Goal: Task Accomplishment & Management: Use online tool/utility

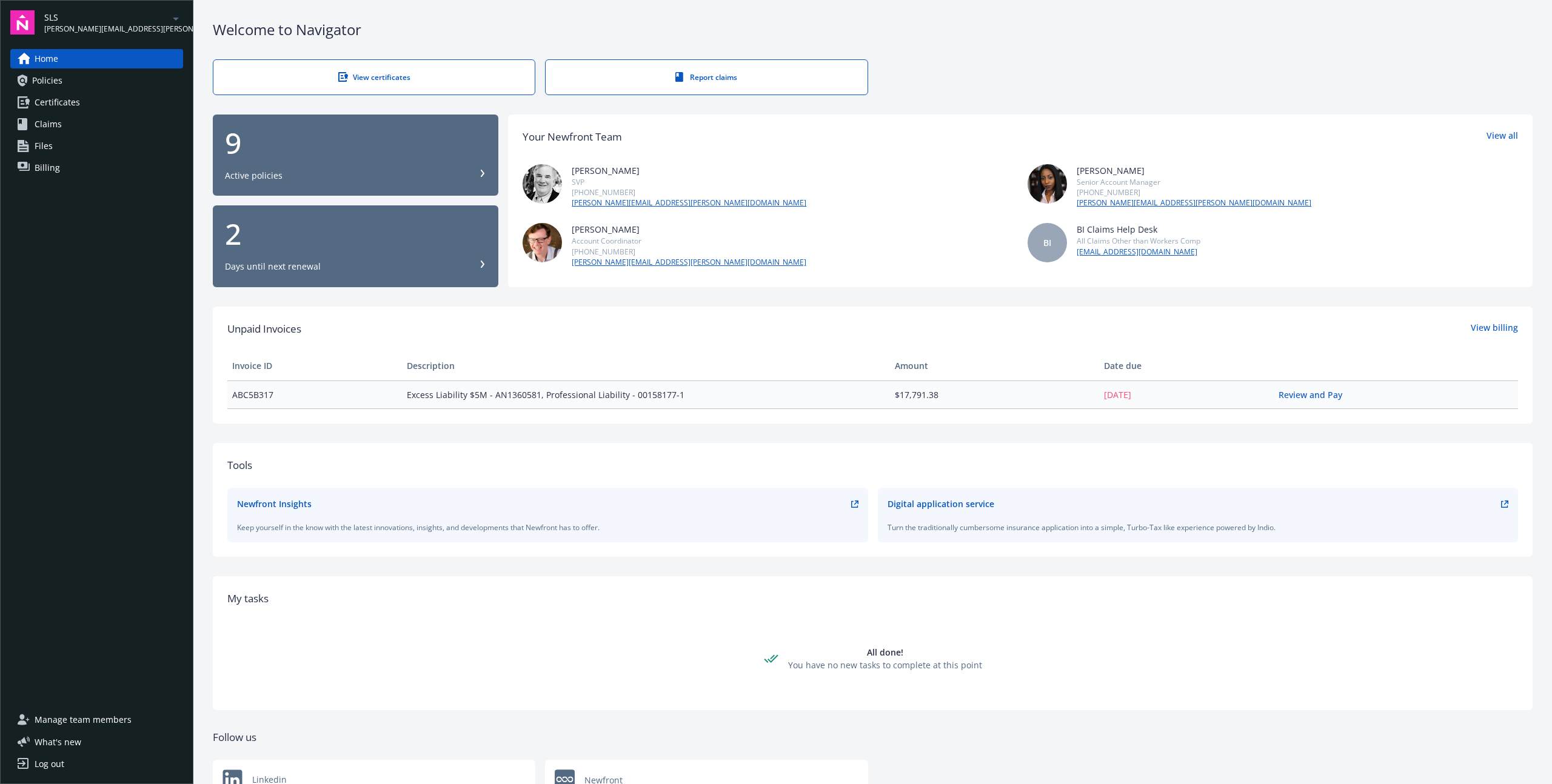
click at [115, 716] on span "Manage team members" at bounding box center [83, 720] width 97 height 19
click at [70, 227] on link "Projects" at bounding box center [97, 225] width 173 height 19
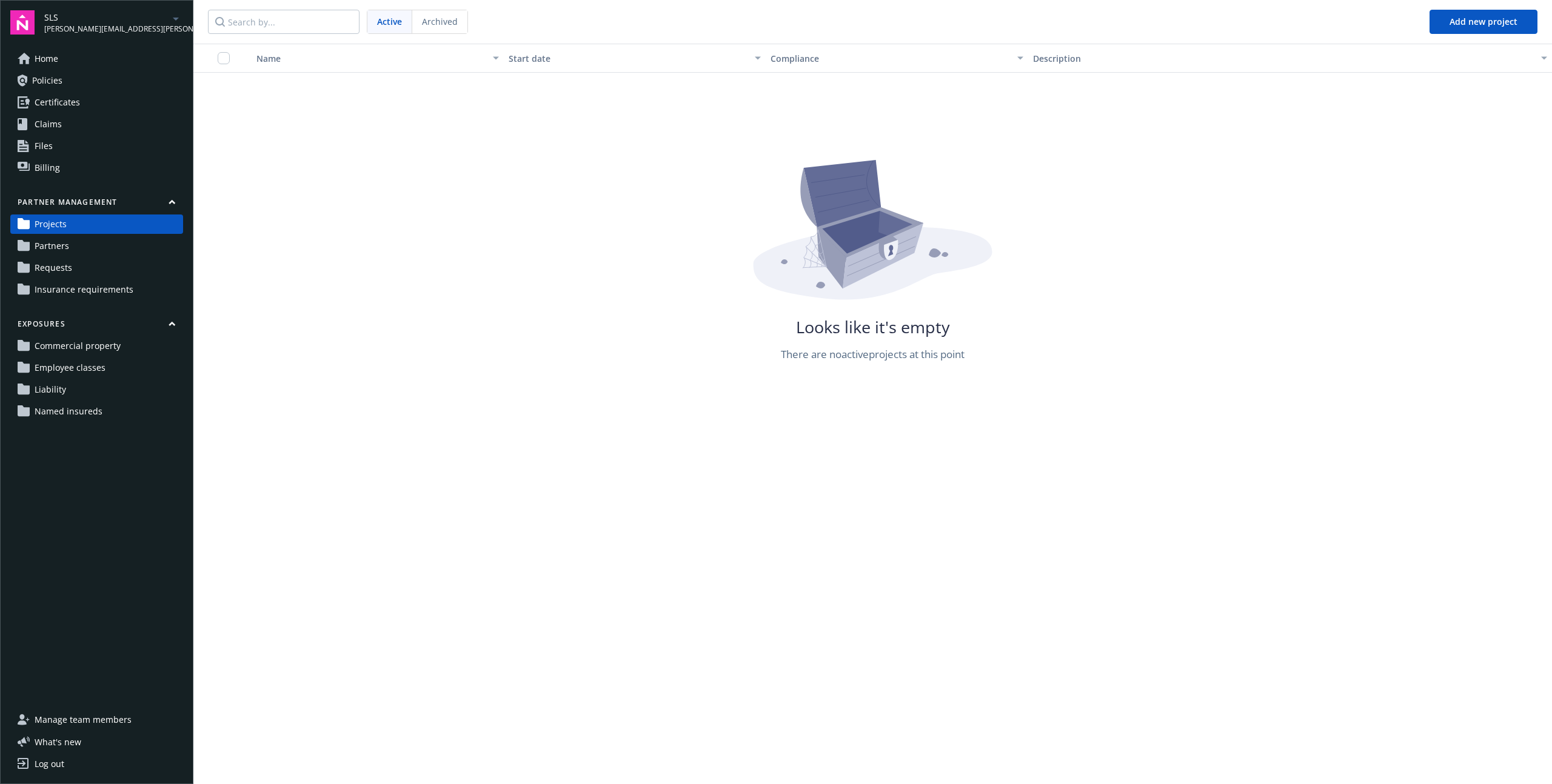
click at [72, 247] on link "Partners" at bounding box center [97, 246] width 173 height 19
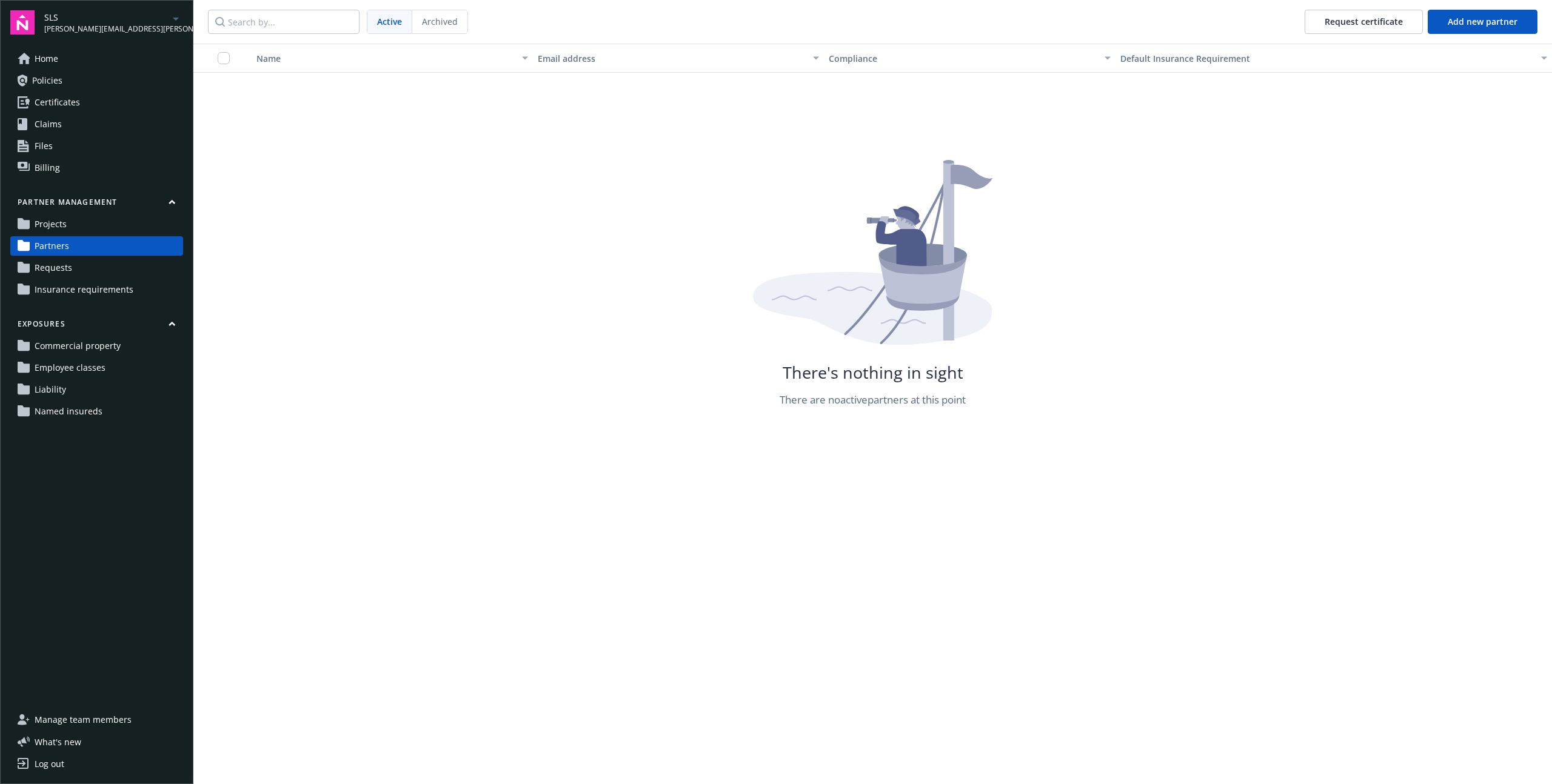
click at [72, 264] on link "Requests" at bounding box center [97, 268] width 173 height 19
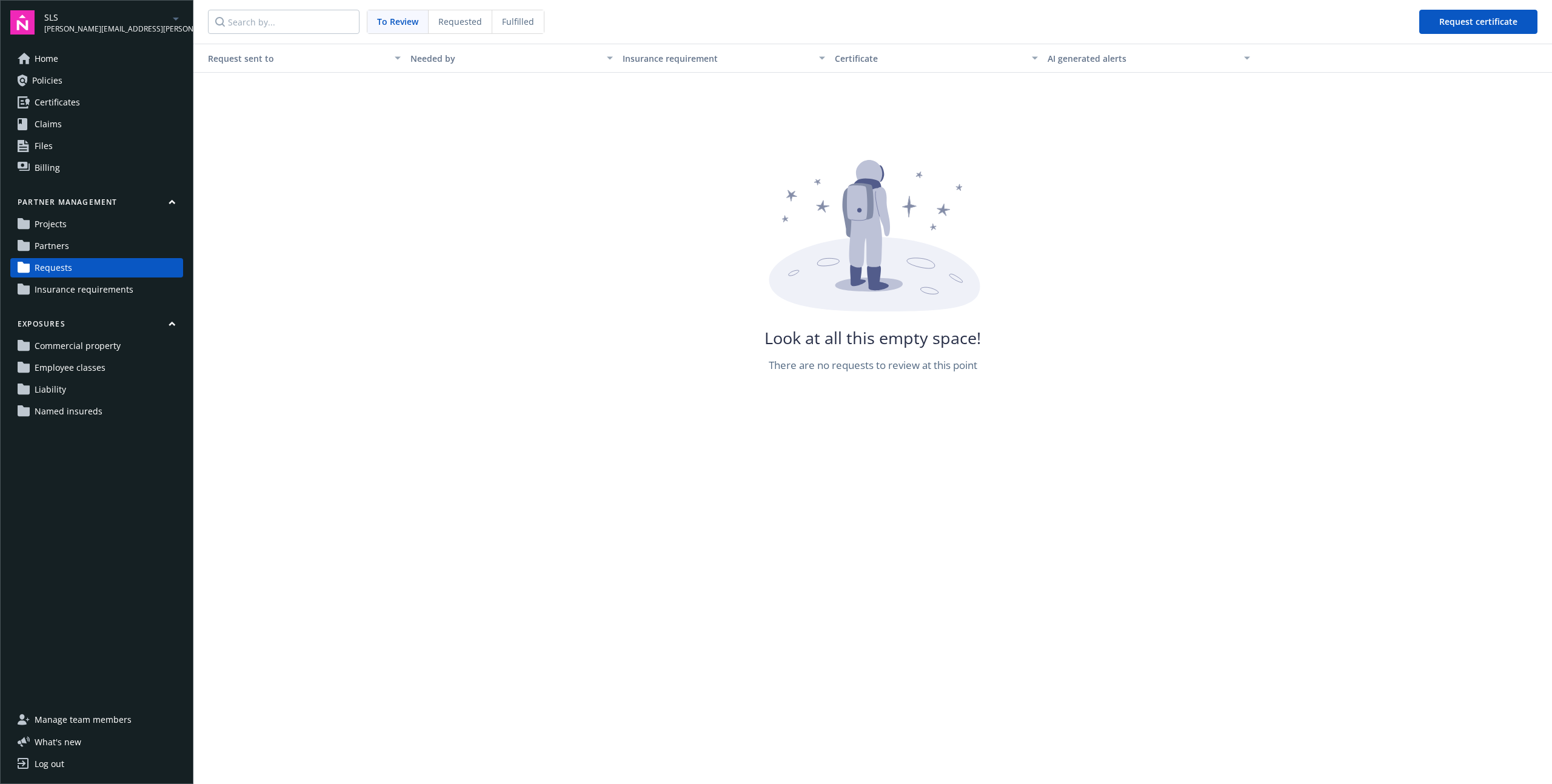
click at [74, 289] on span "Insurance requirements" at bounding box center [84, 290] width 99 height 19
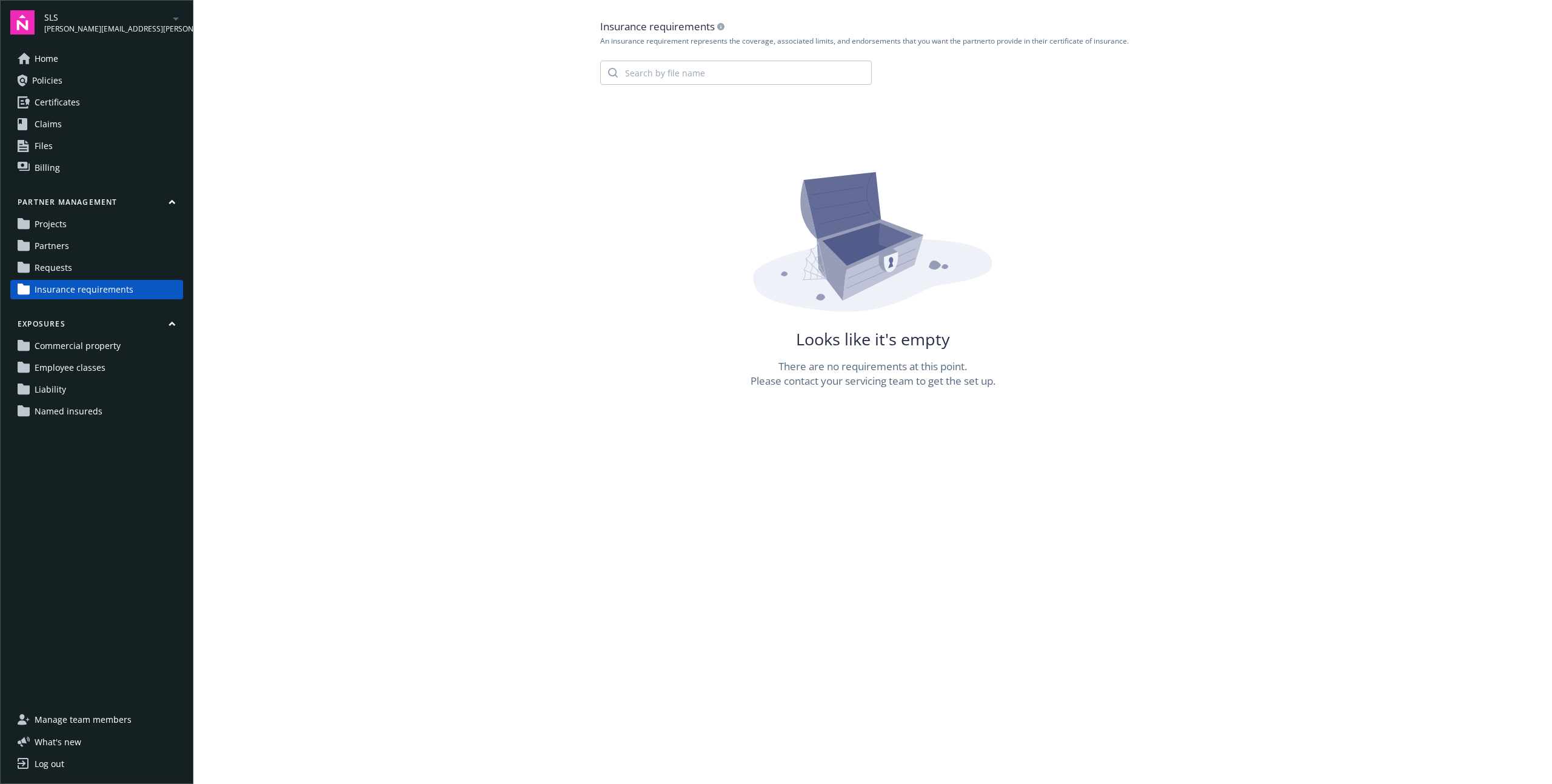
click at [76, 262] on link "Requests" at bounding box center [97, 268] width 173 height 19
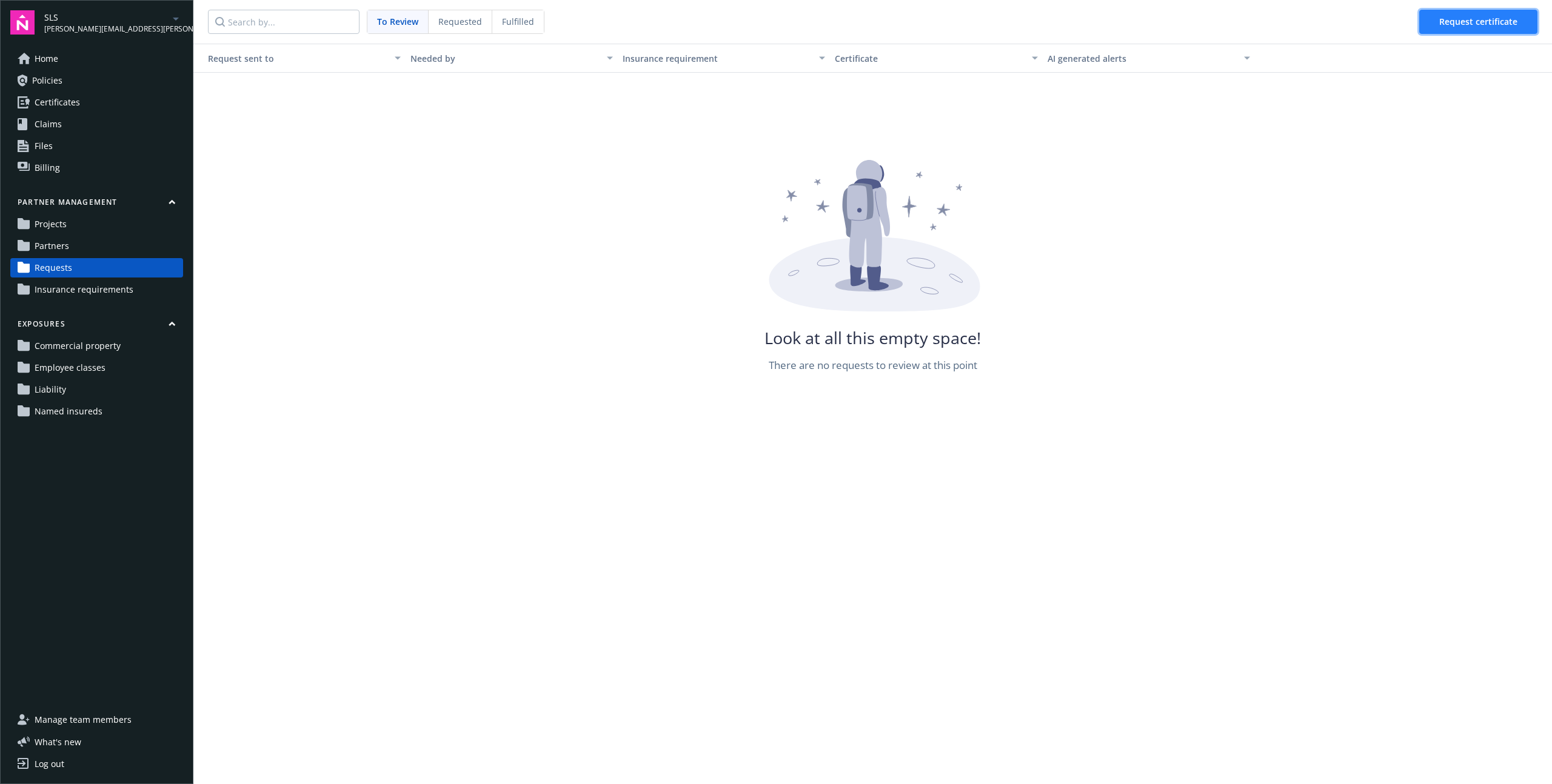
click at [1485, 26] on span "Request certificate" at bounding box center [1478, 21] width 78 height 11
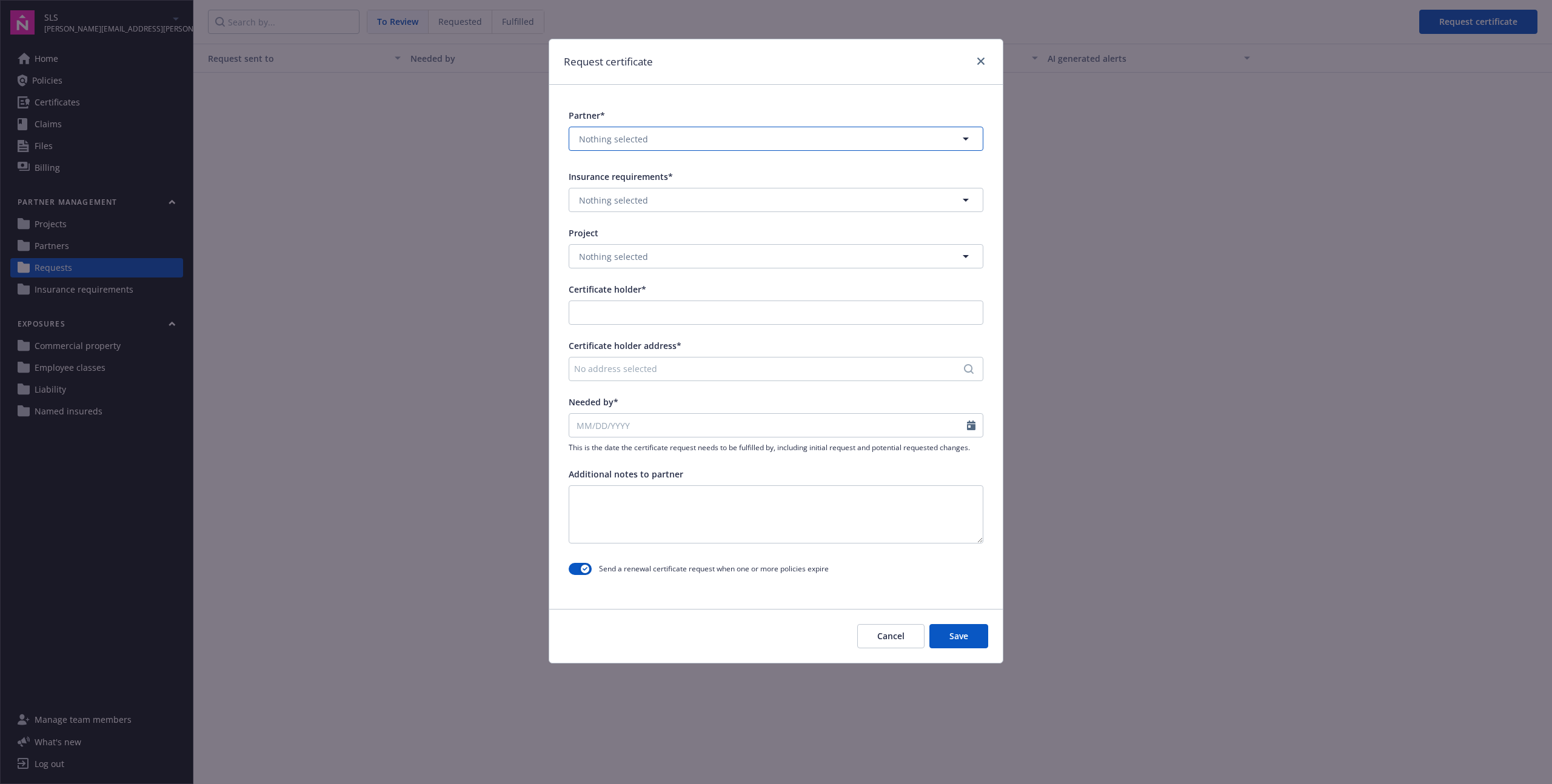
click at [842, 137] on button "Nothing selected" at bounding box center [776, 139] width 415 height 25
click at [976, 65] on link "close" at bounding box center [981, 61] width 15 height 15
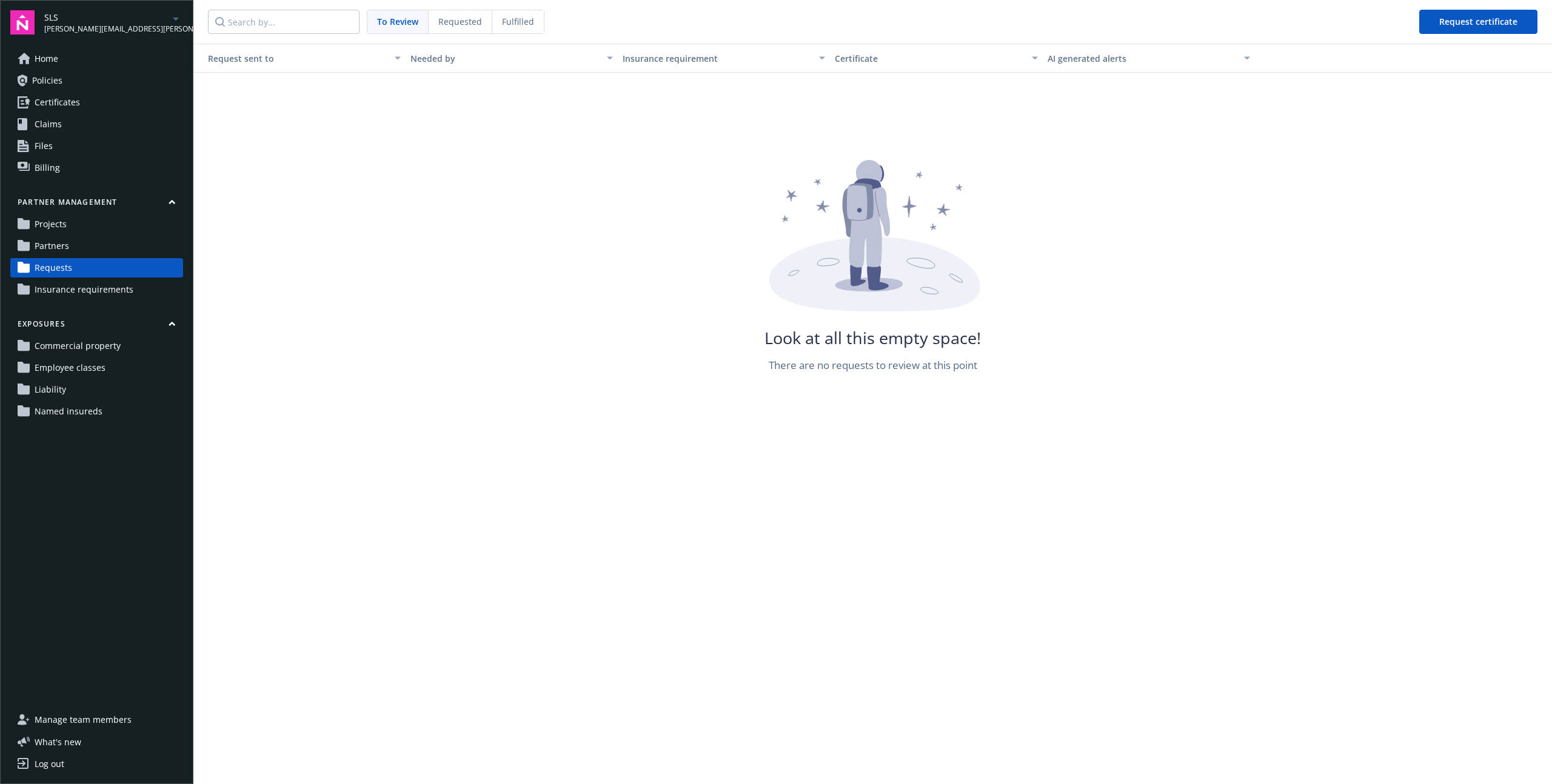
click at [70, 712] on span "Manage team members" at bounding box center [83, 720] width 97 height 19
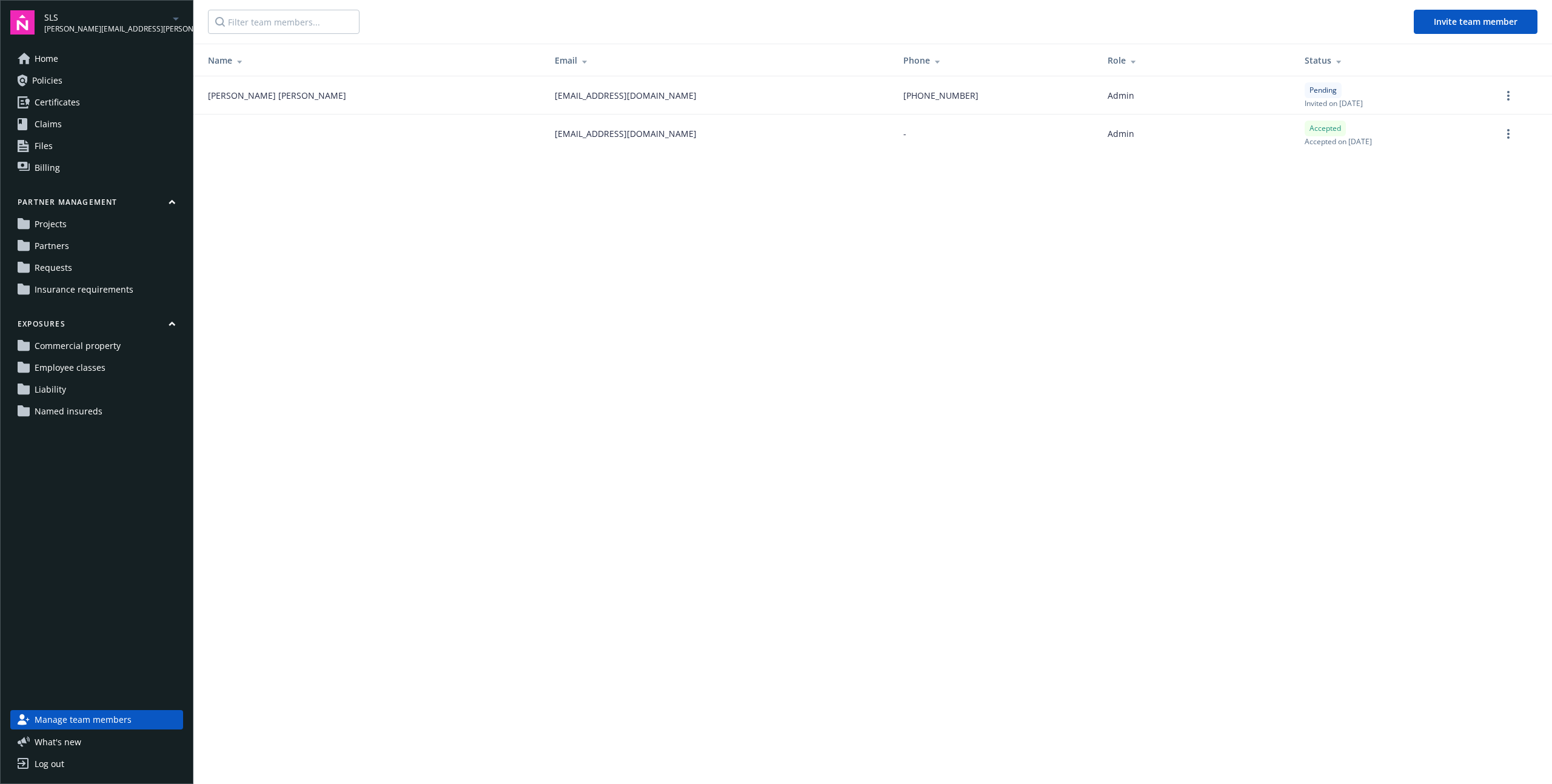
click at [176, 483] on div "Home Policies Certificates Claims Files Billing Partner management Projects Par…" at bounding box center [97, 373] width 173 height 647
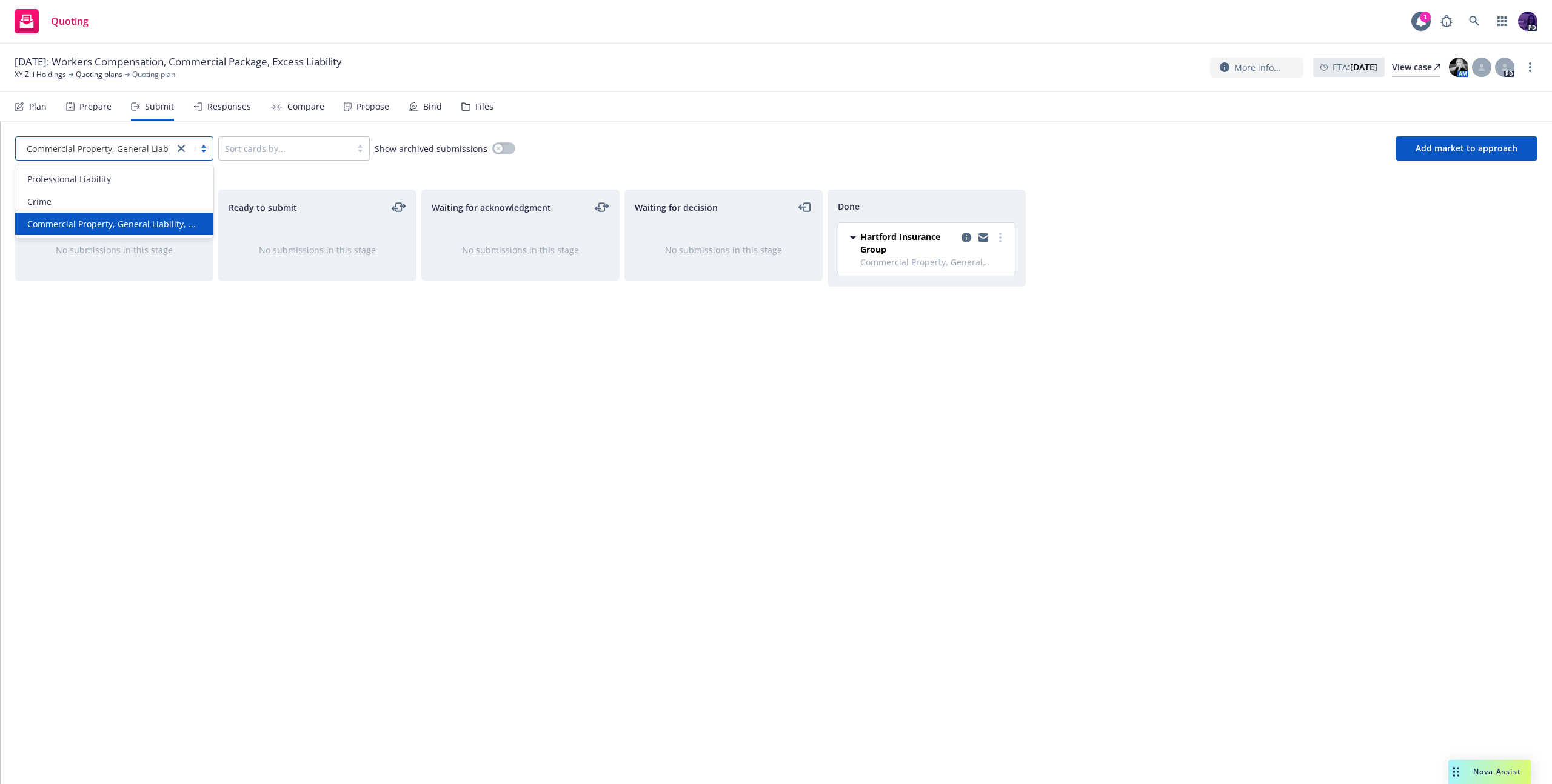
click at [171, 149] on div "Commercial Property, General Liability, ..." at bounding box center [95, 149] width 159 height 19
click at [147, 181] on div "Professional Liability" at bounding box center [114, 179] width 183 height 12
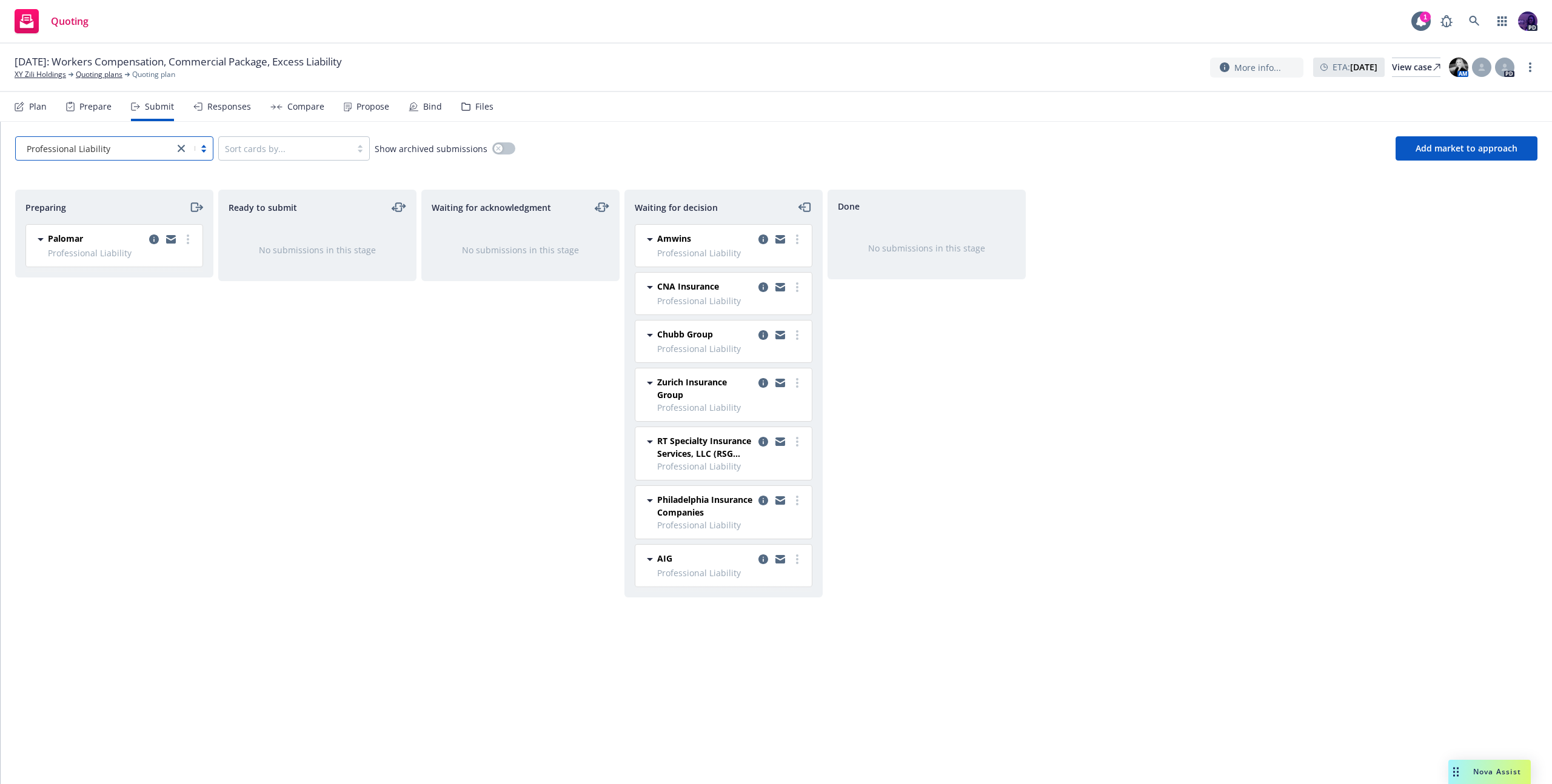
click at [190, 248] on span "Professional Liability" at bounding box center [121, 253] width 147 height 12
click at [190, 240] on link "more" at bounding box center [188, 240] width 15 height 15
click at [156, 336] on span "Add accepted decision" at bounding box center [134, 337] width 122 height 11
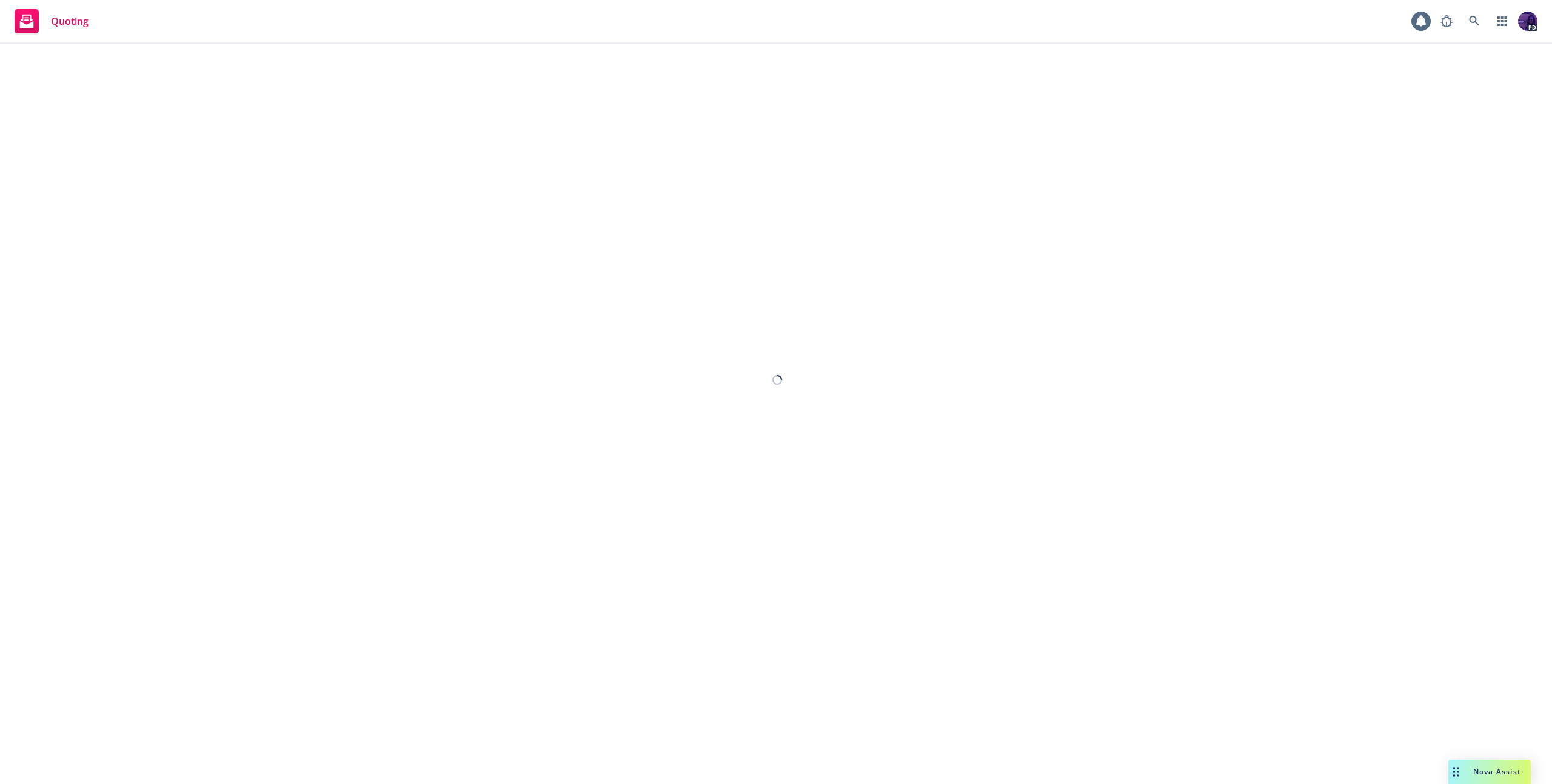
select select "12"
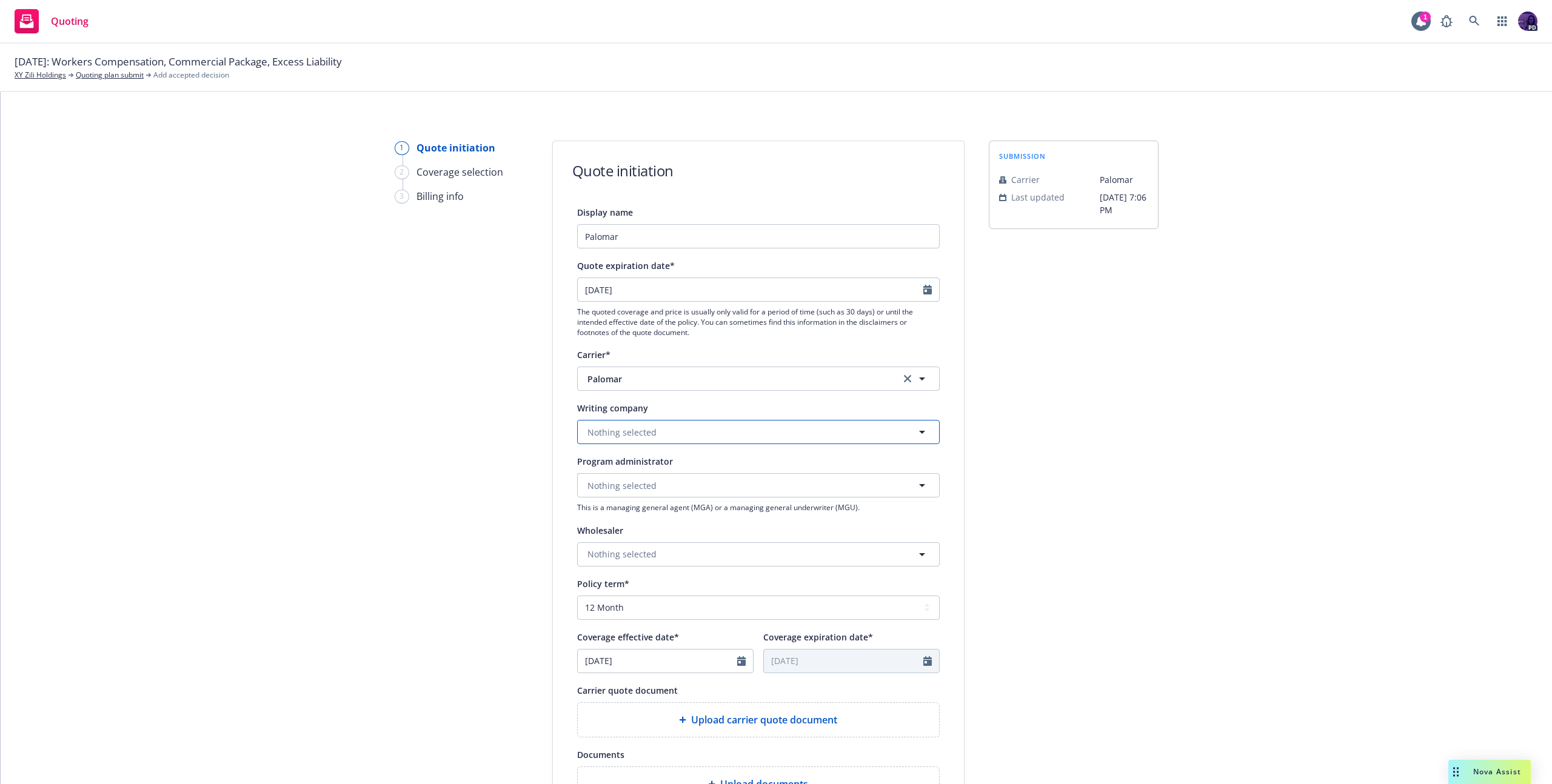
click at [720, 434] on button "Nothing selected" at bounding box center [758, 433] width 362 height 25
click at [718, 515] on strong "Palomar Specialty Insurance Company" at bounding box center [670, 512] width 160 height 11
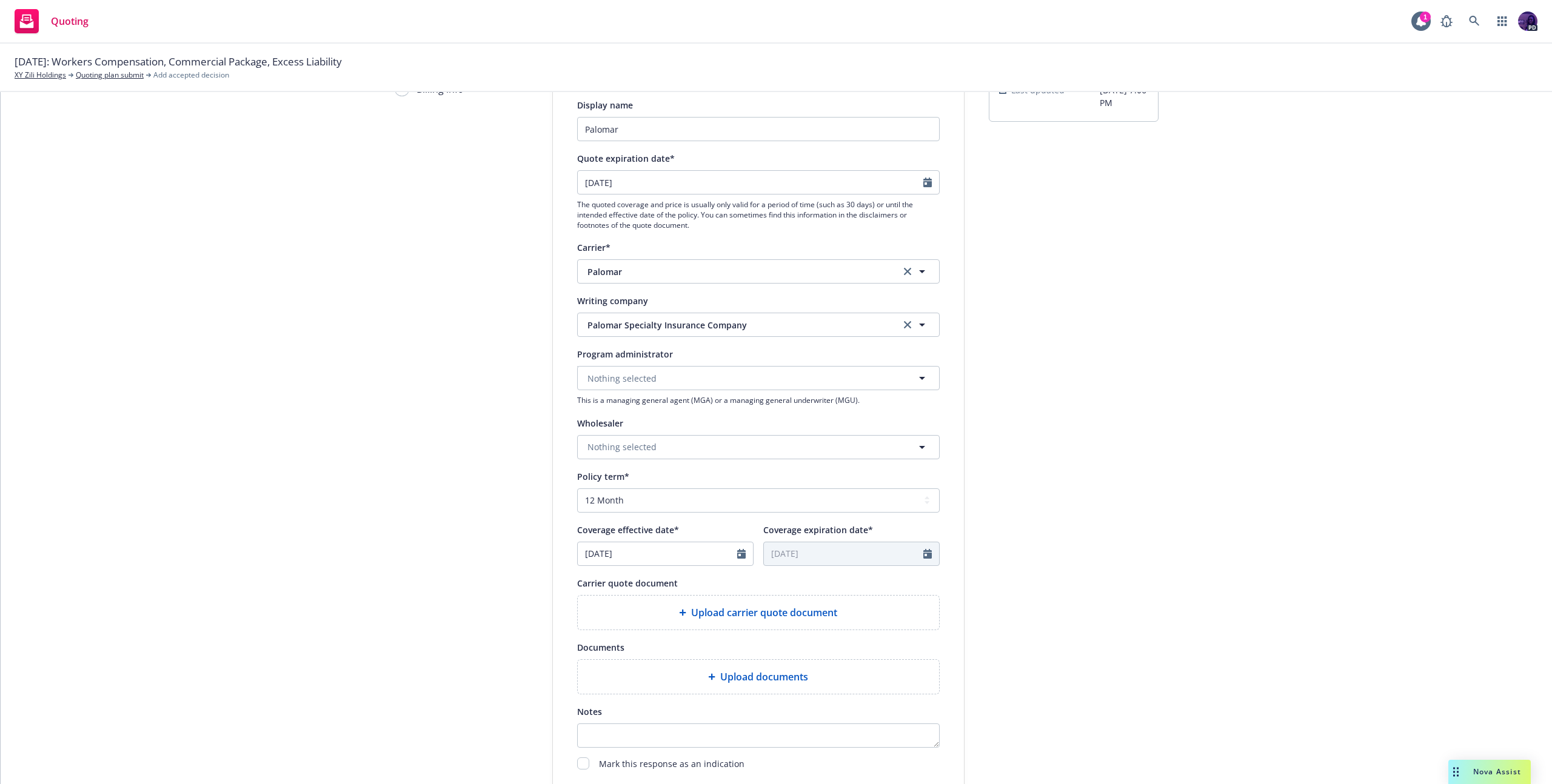
scroll to position [121, 0]
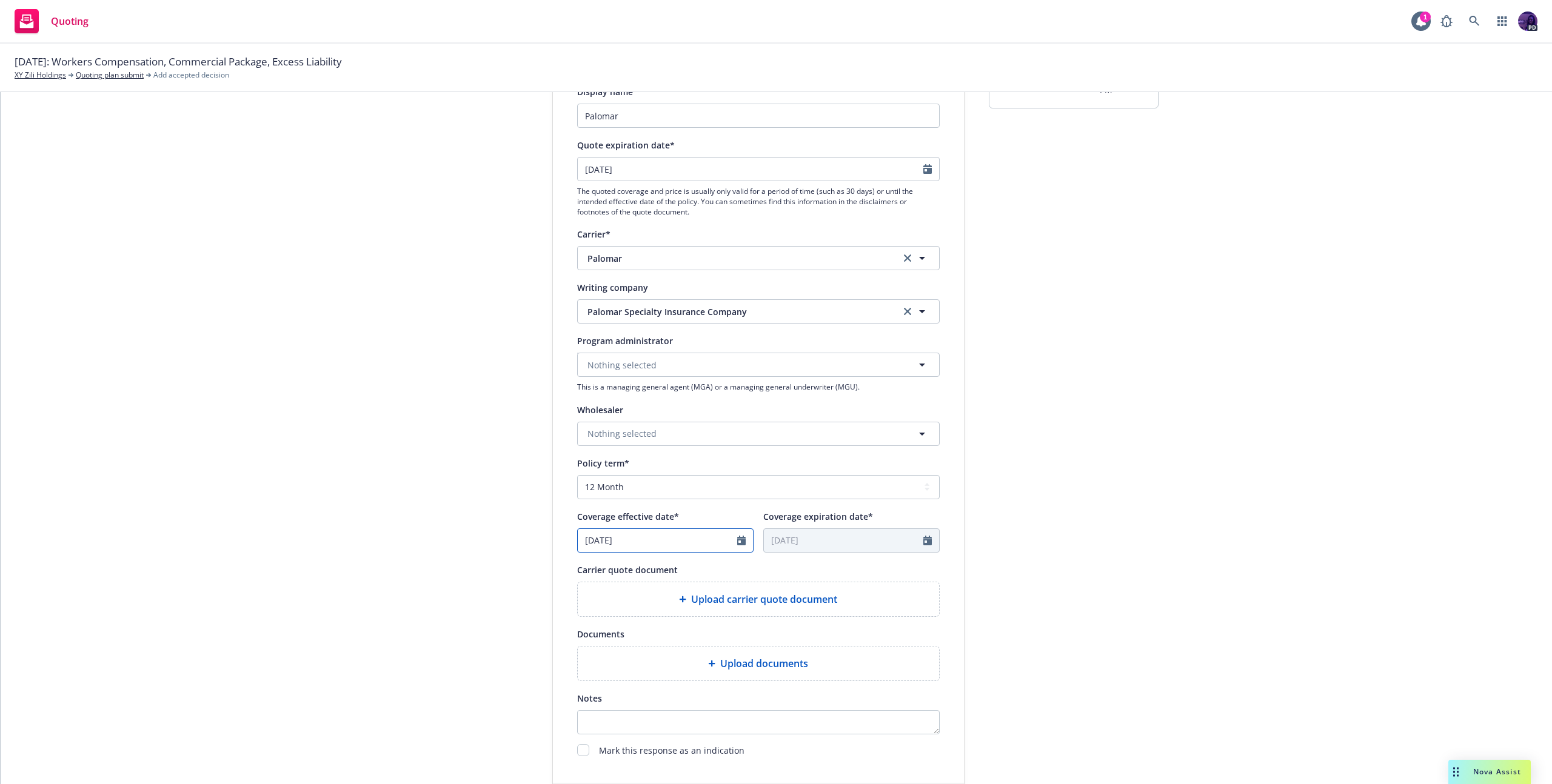
click at [738, 544] on icon "Calendar" at bounding box center [742, 540] width 9 height 10
select select "8"
click at [670, 687] on span "28" at bounding box center [672, 684] width 17 height 15
type input "[DATE]"
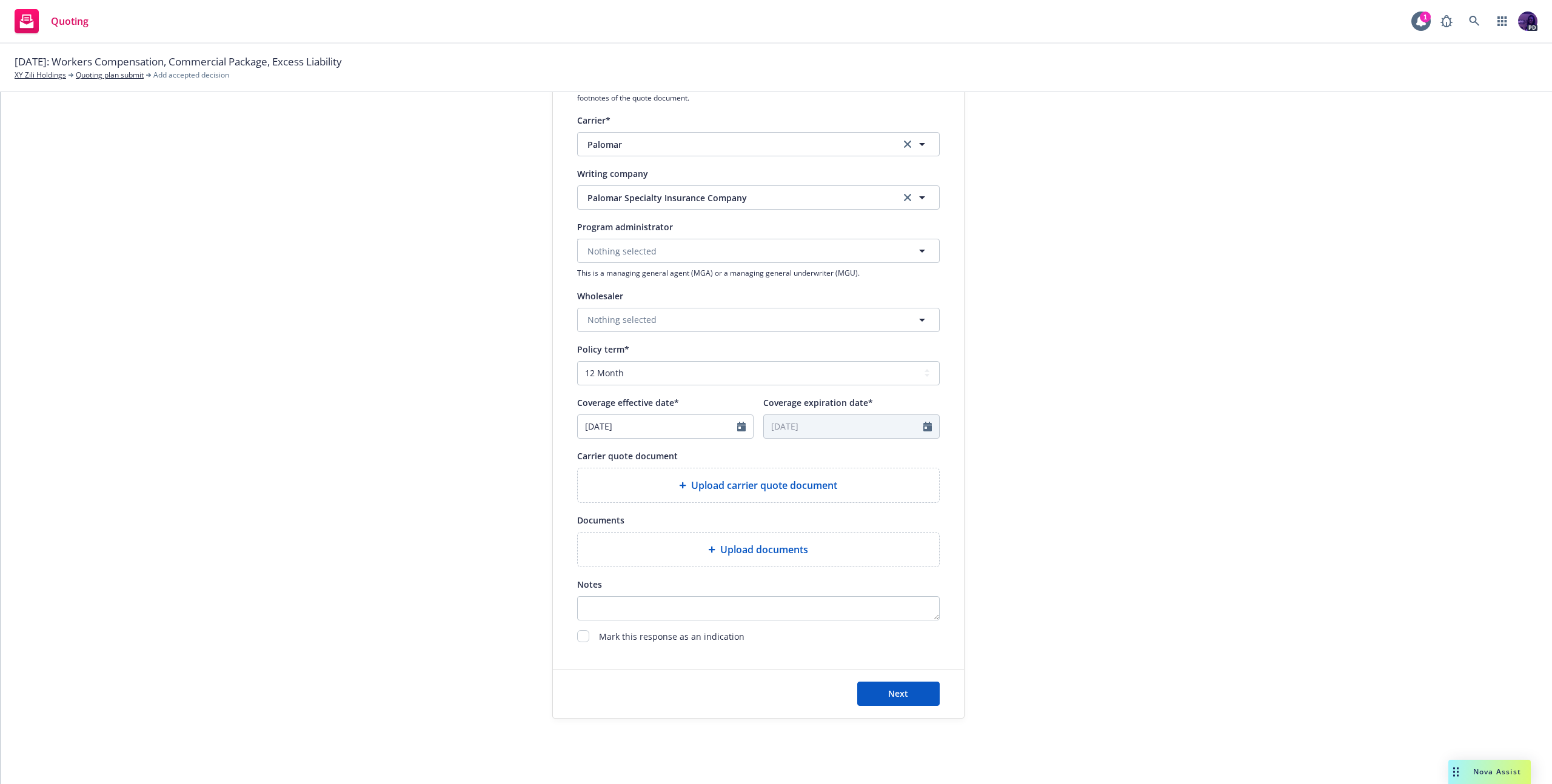
scroll to position [242, 0]
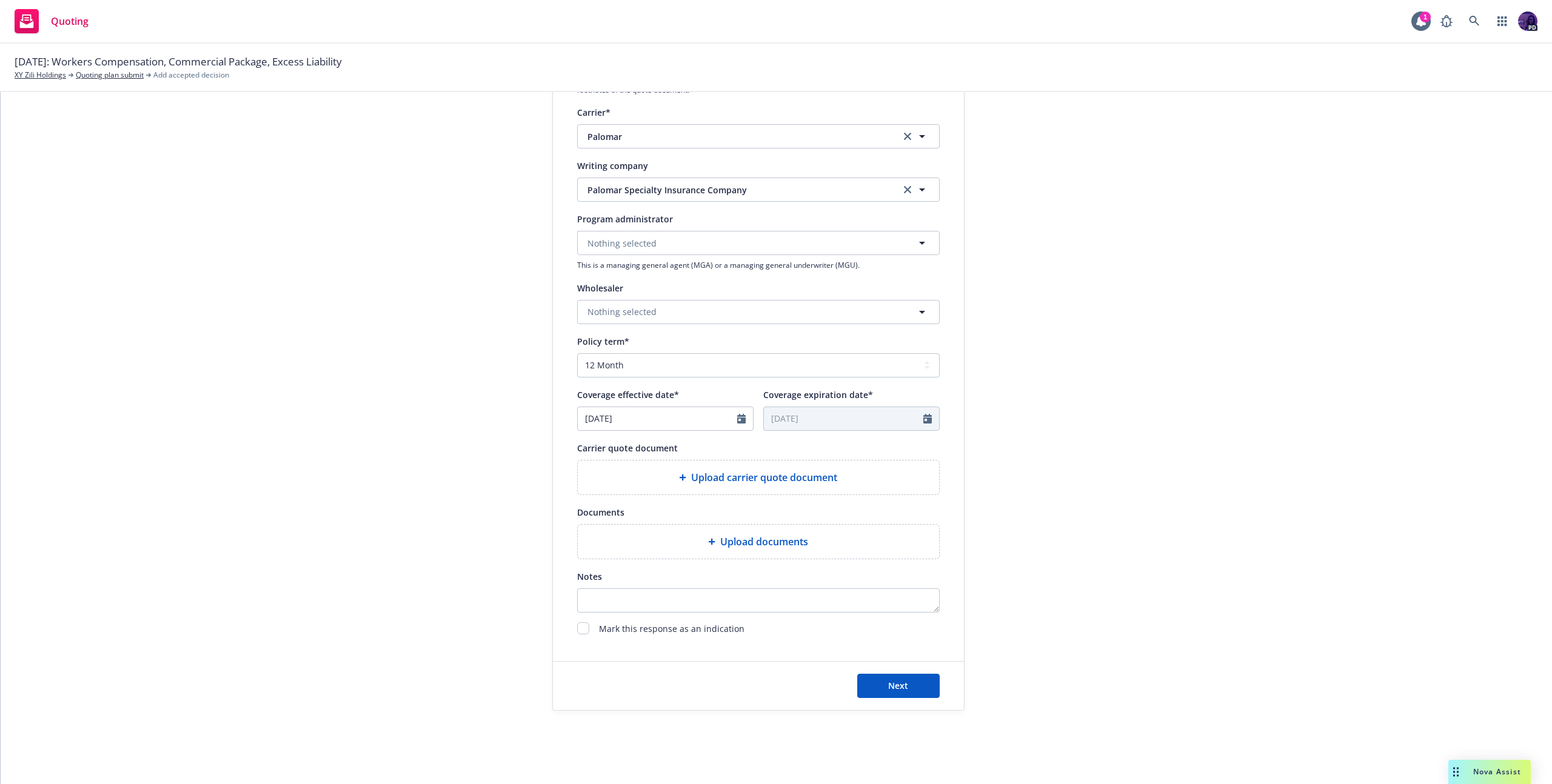
click at [773, 544] on span "Upload documents" at bounding box center [764, 542] width 88 height 15
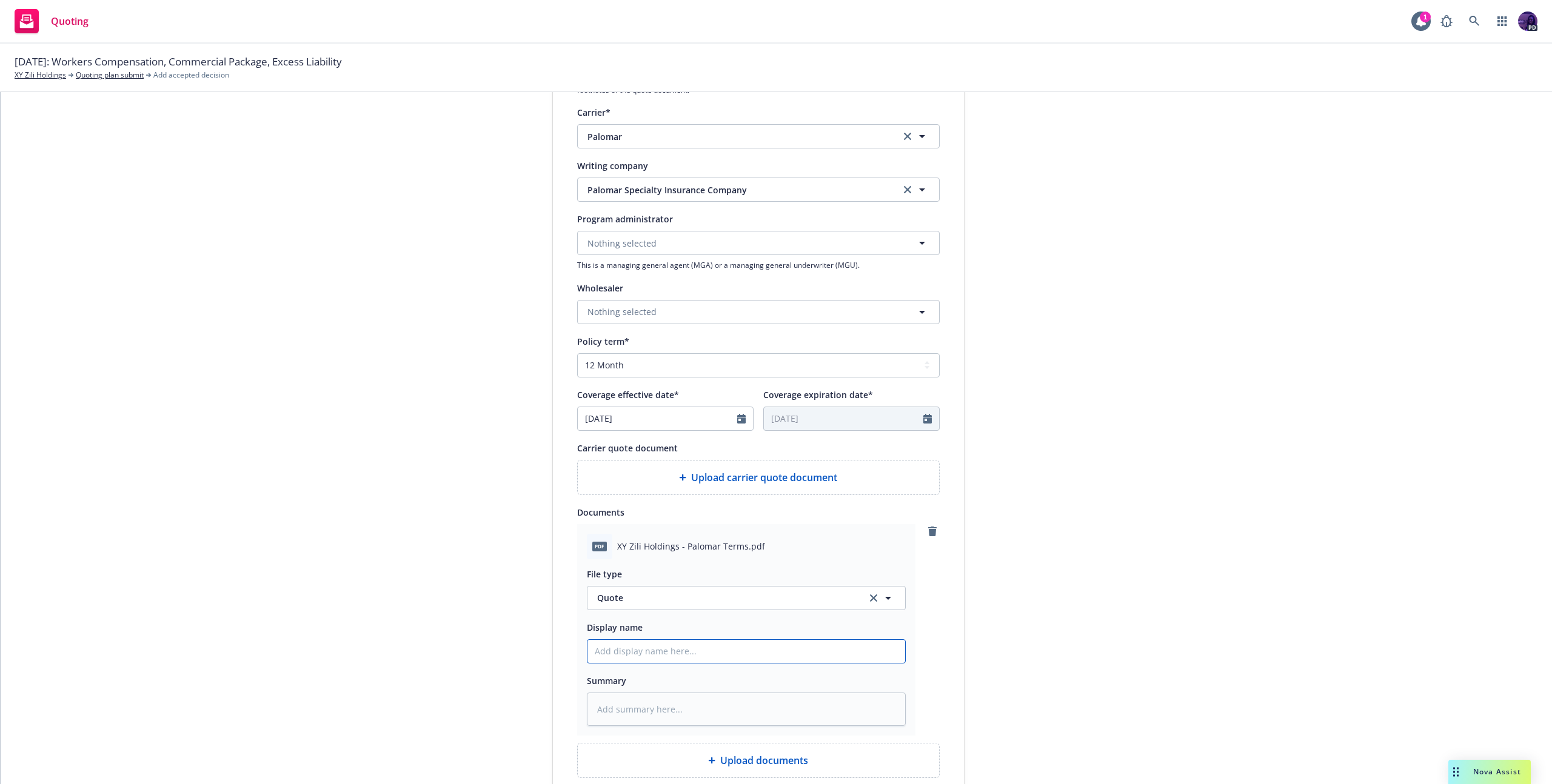
click at [670, 641] on input "Display name" at bounding box center [746, 652] width 318 height 23
type textarea "x"
type input "2"
type textarea "x"
type input "25"
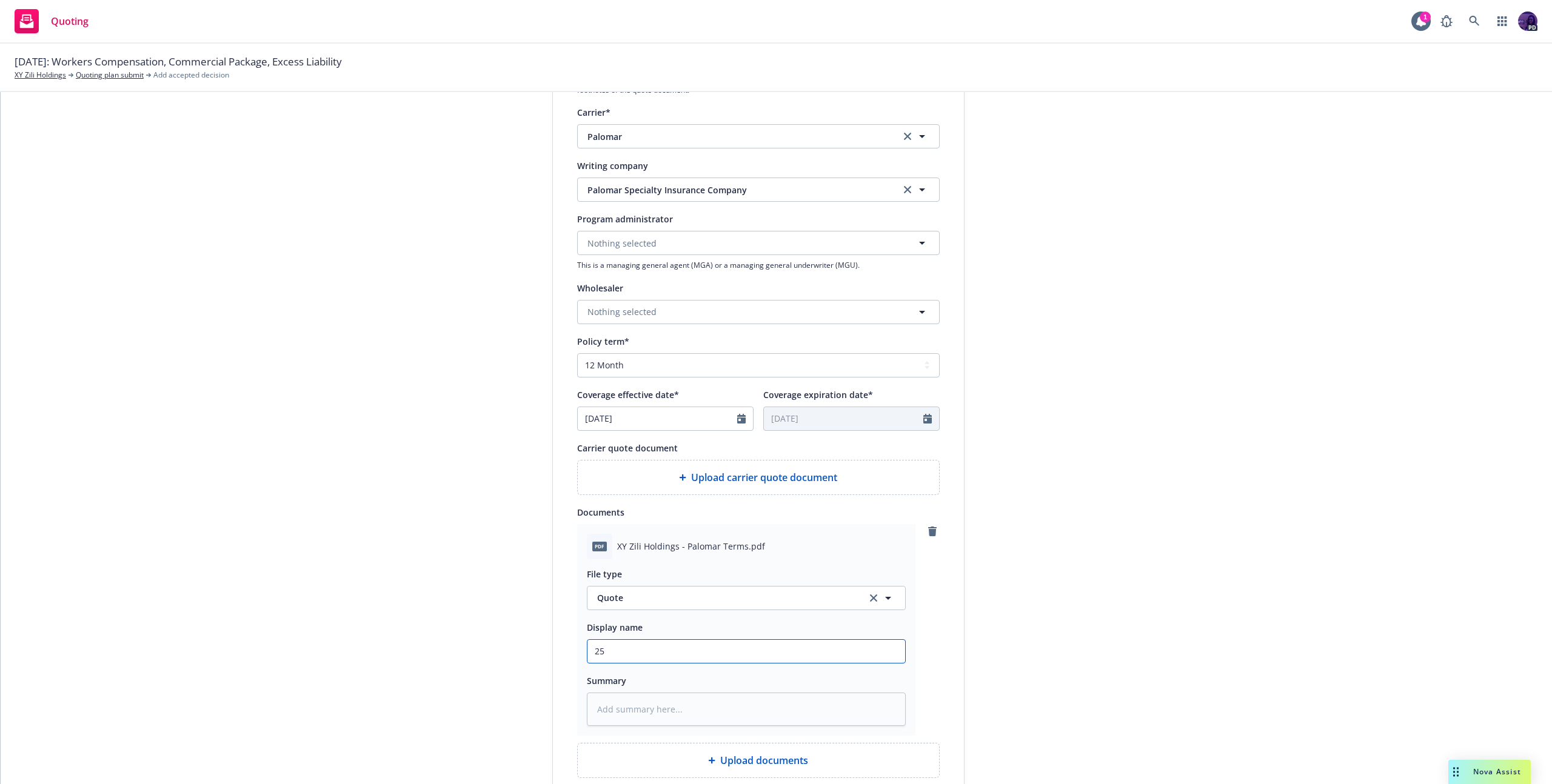
type textarea "x"
type input "25/"
type textarea "x"
type input "25/2"
type textarea "x"
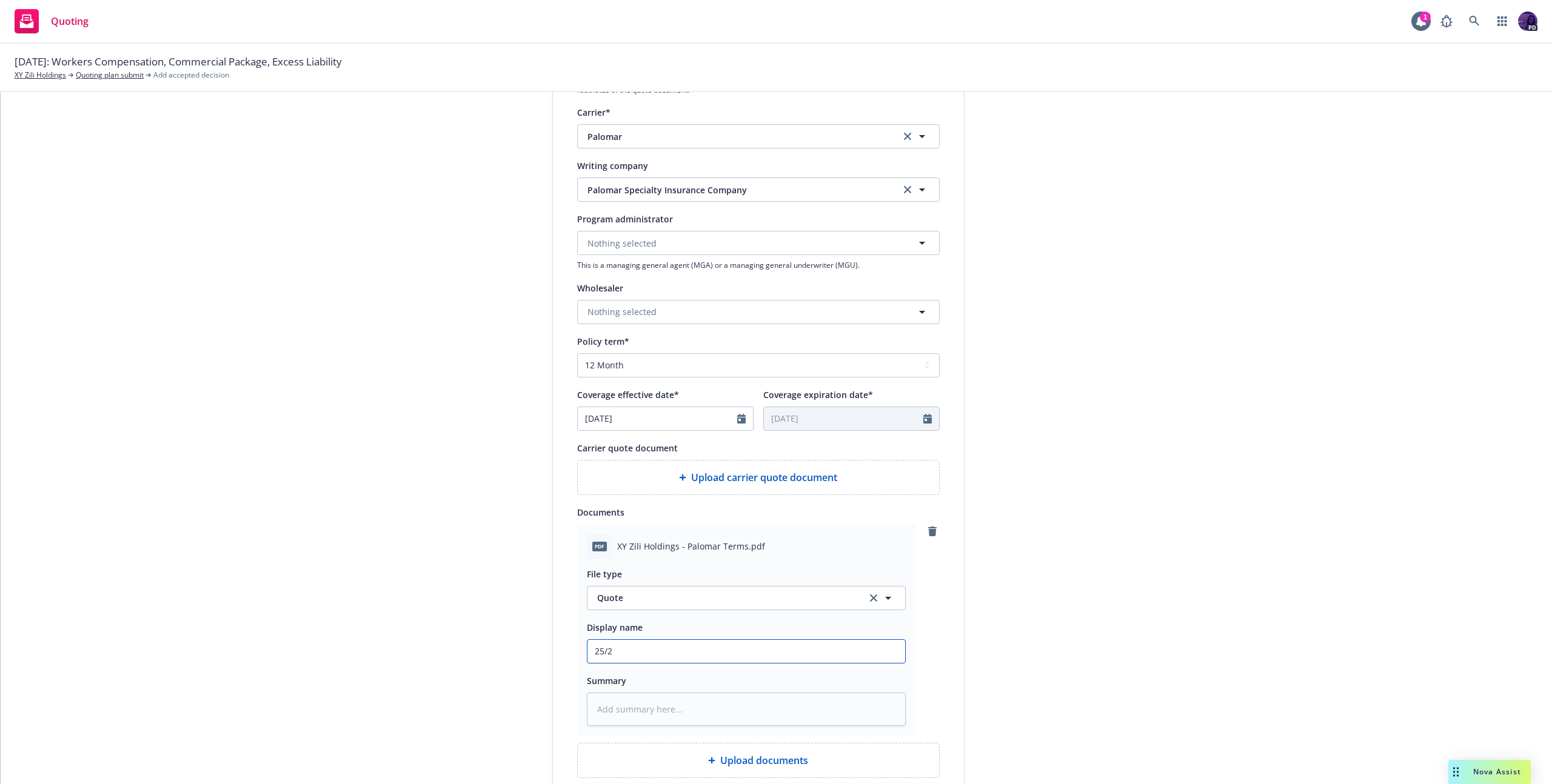
type input "25/26"
type textarea "x"
type input "25/26"
type textarea "x"
type input "25/26 P"
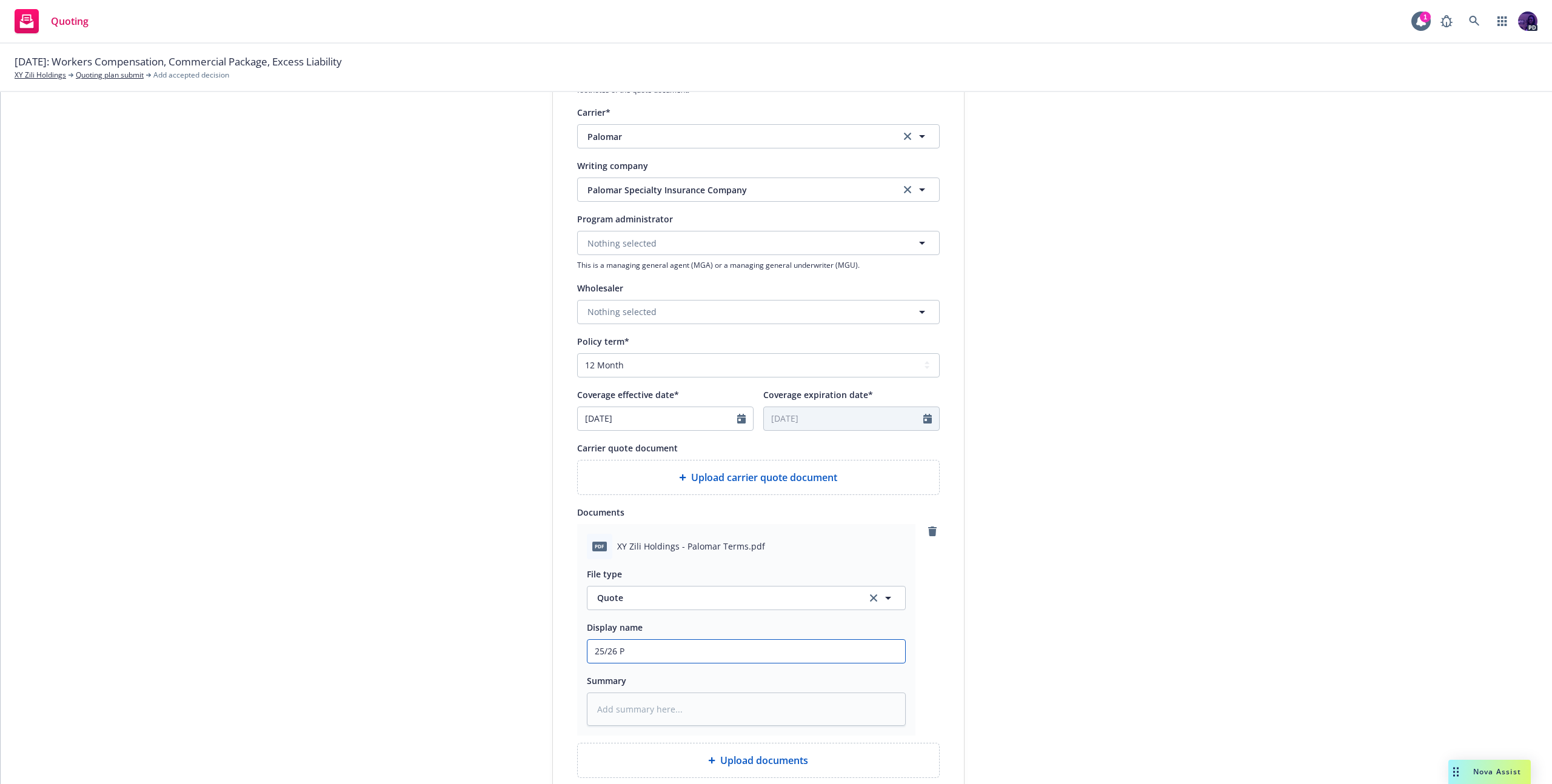
type textarea "x"
type input "25/26 Pr"
type textarea "x"
type input "25/26 Pro"
type textarea "x"
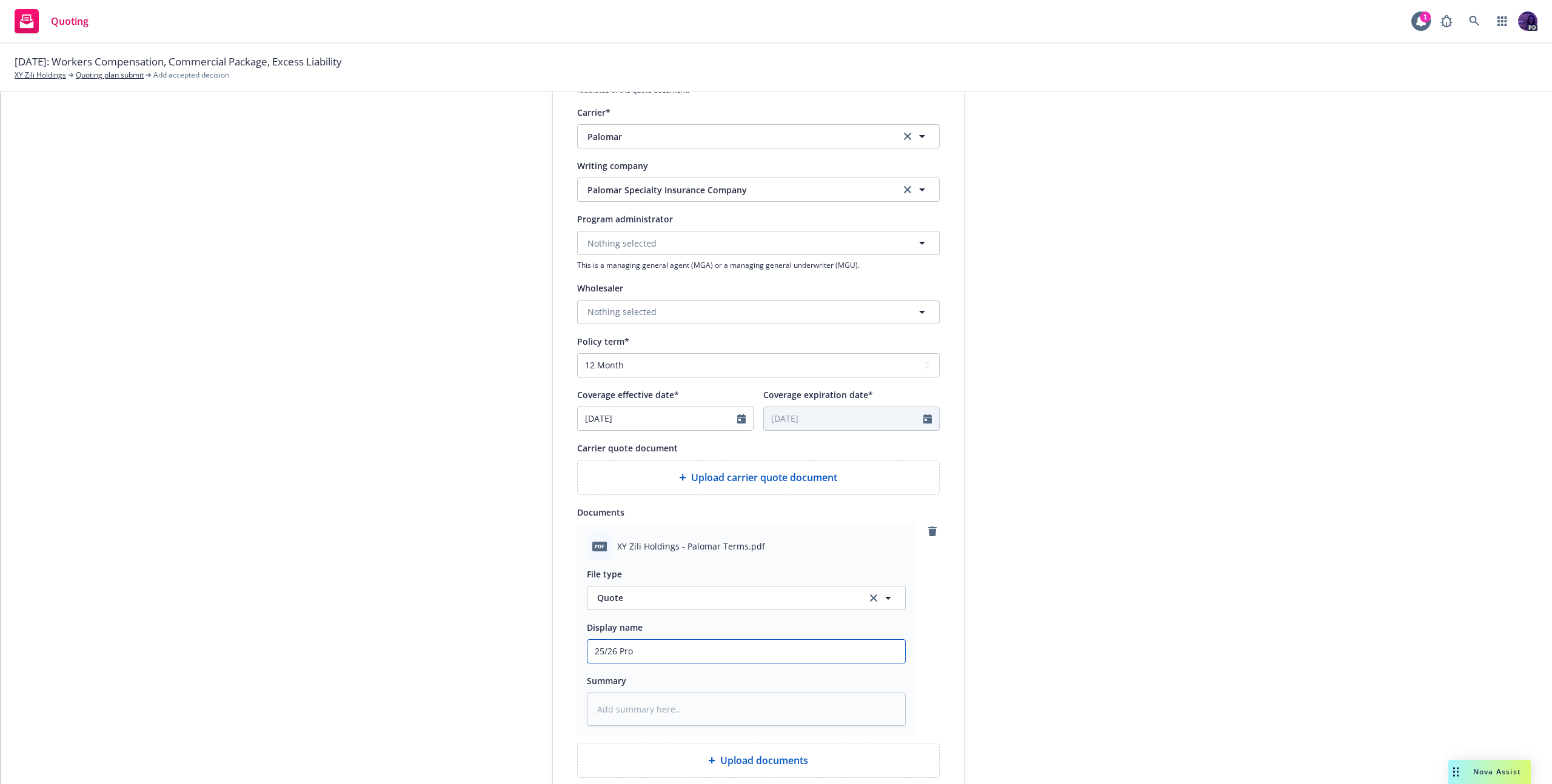
type input "25/26 Prof"
type textarea "x"
type input "25/26 Profe"
type textarea "x"
type input "25/26 Profes"
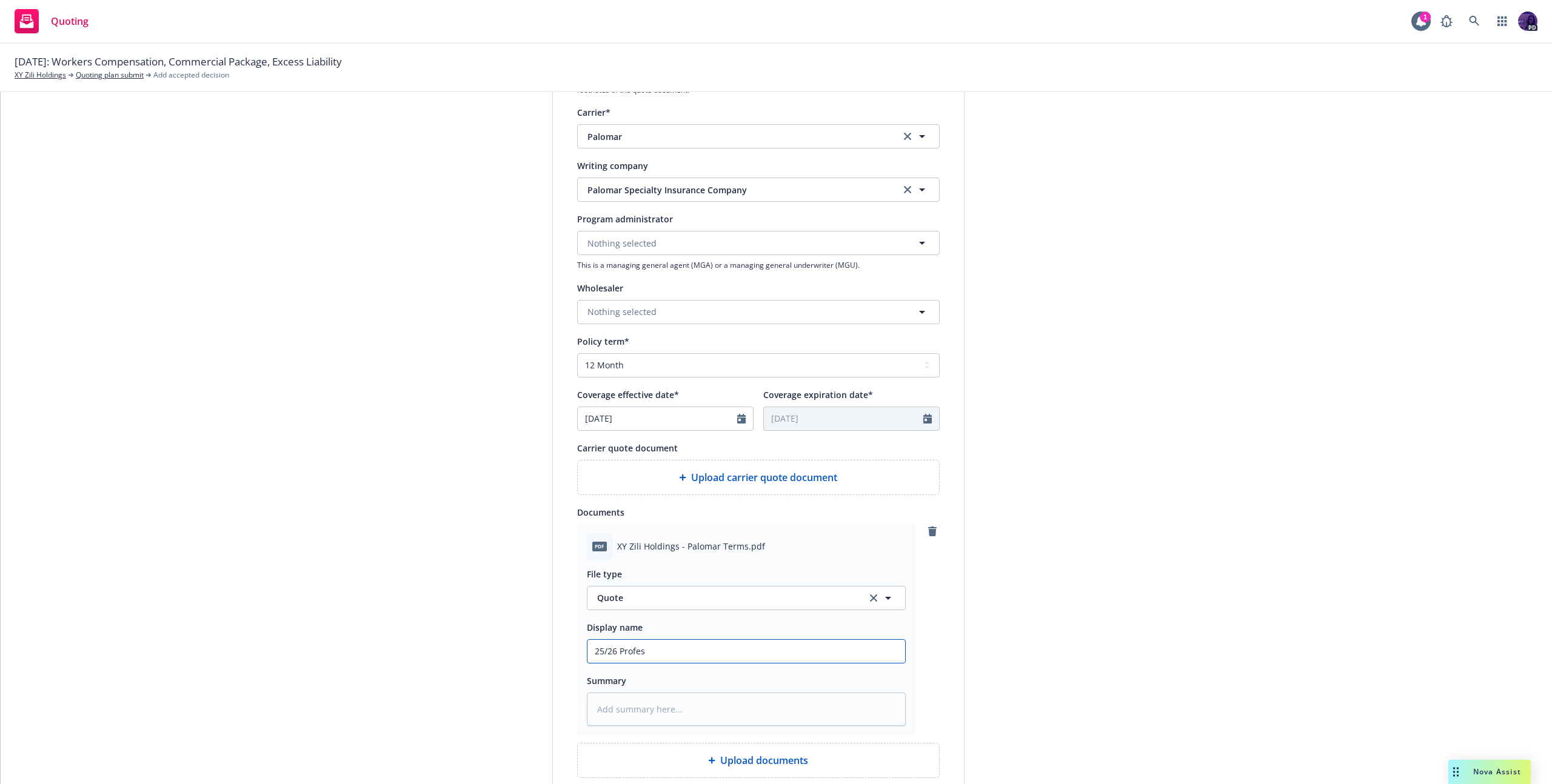
type textarea "x"
type input "25/26 Profess"
type textarea "x"
type input "25/26 Professi"
type textarea "x"
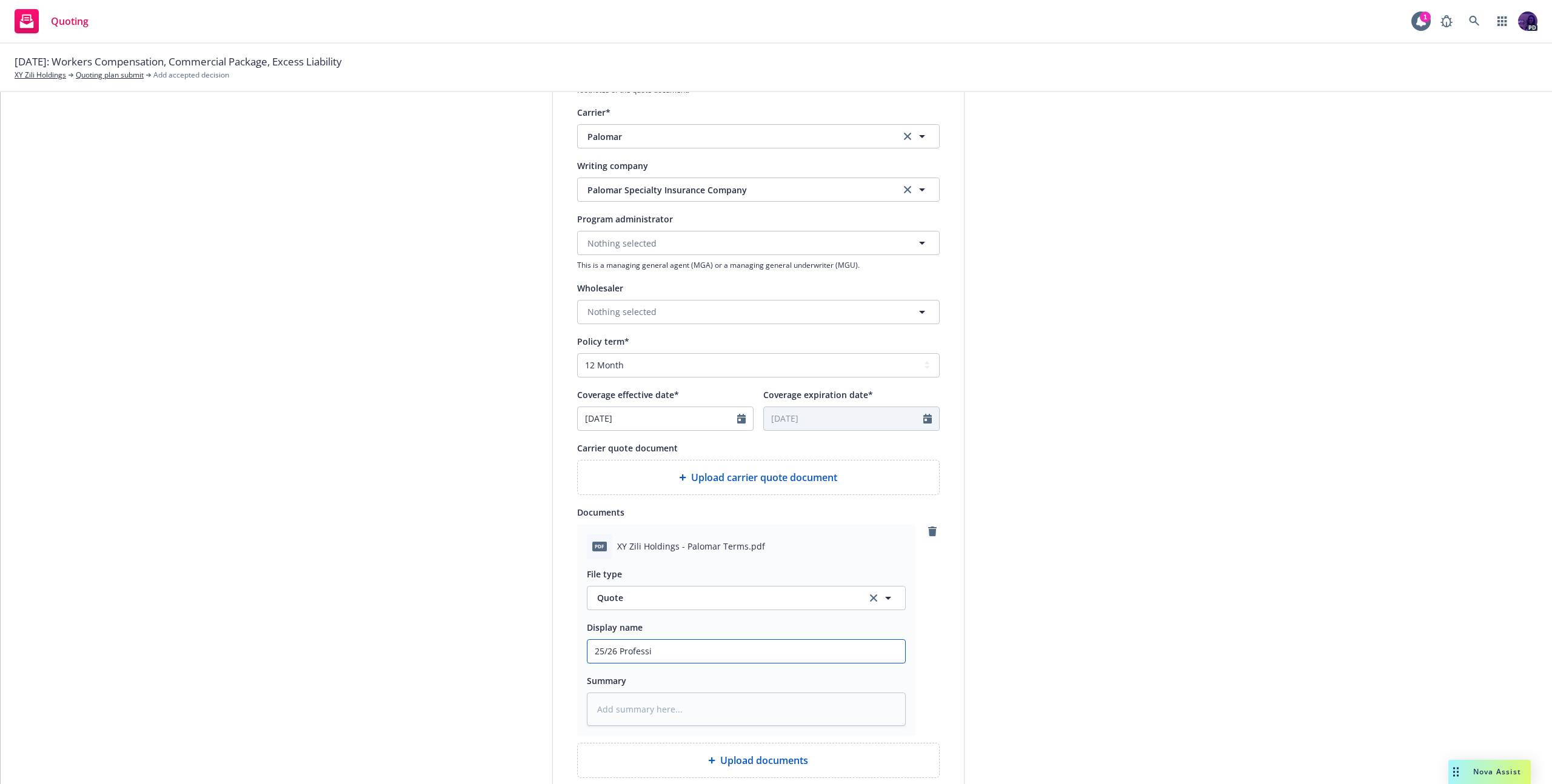
type input "25/26 Professio"
type textarea "x"
type input "25/26 Profession"
type textarea "x"
type input "25/26 Professiona"
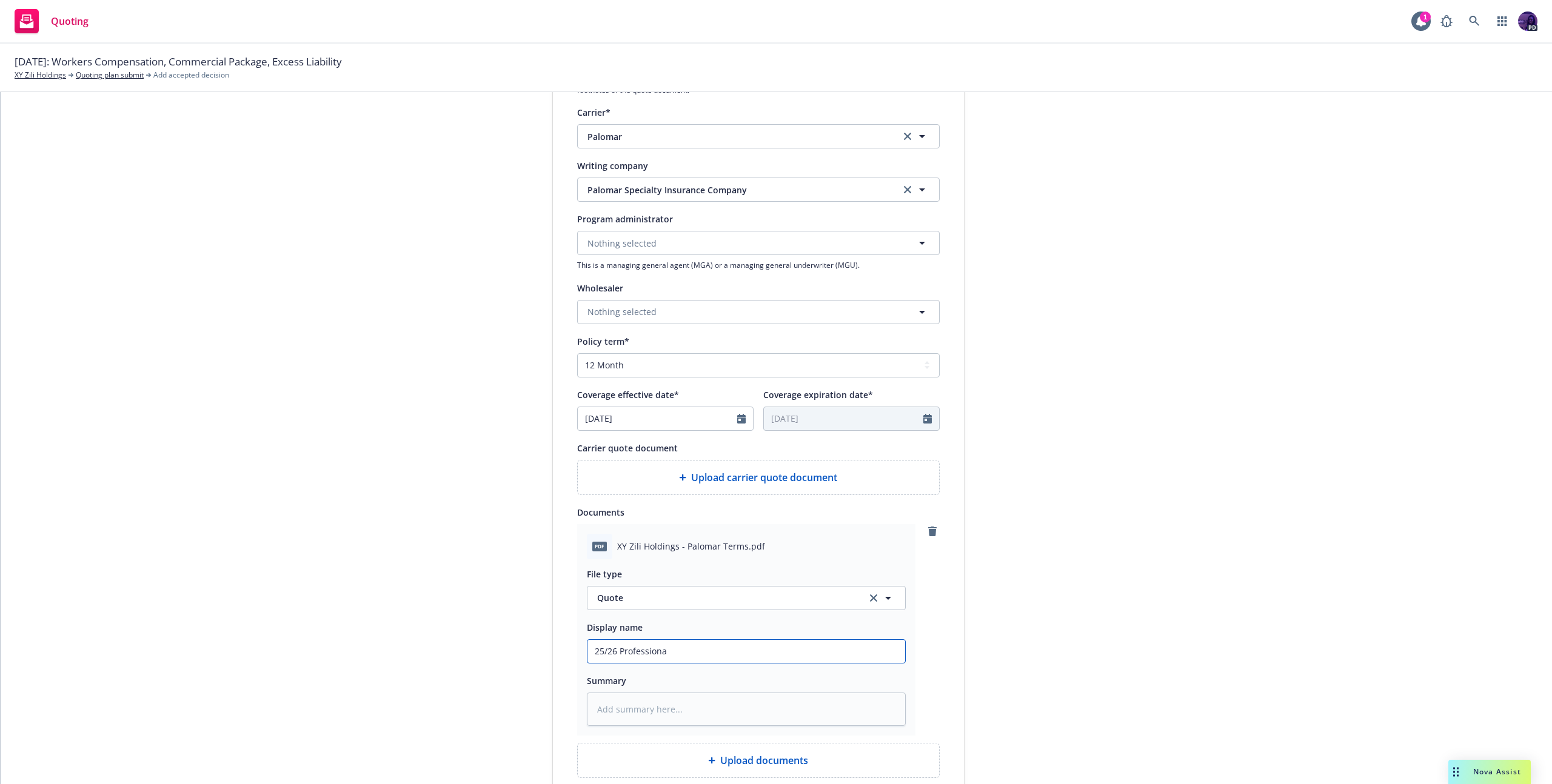
type textarea "x"
type input "25/26 Professional"
type textarea "x"
type input "25/26 Professional"
type textarea "x"
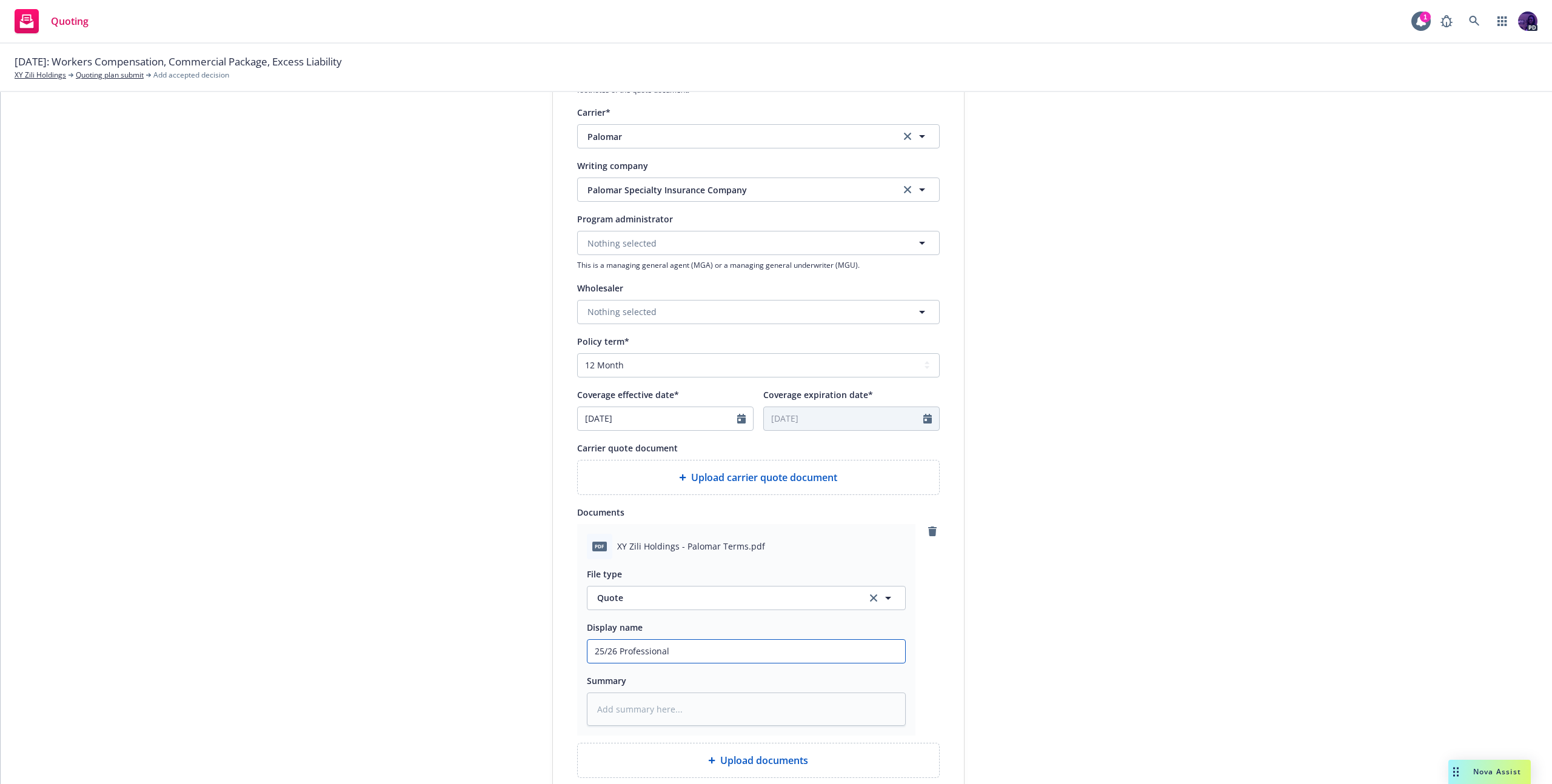
type input "25/26 Professional L"
type textarea "x"
type input "25/26 Professional Li"
type textarea "x"
type input "25/26 Professional Lia"
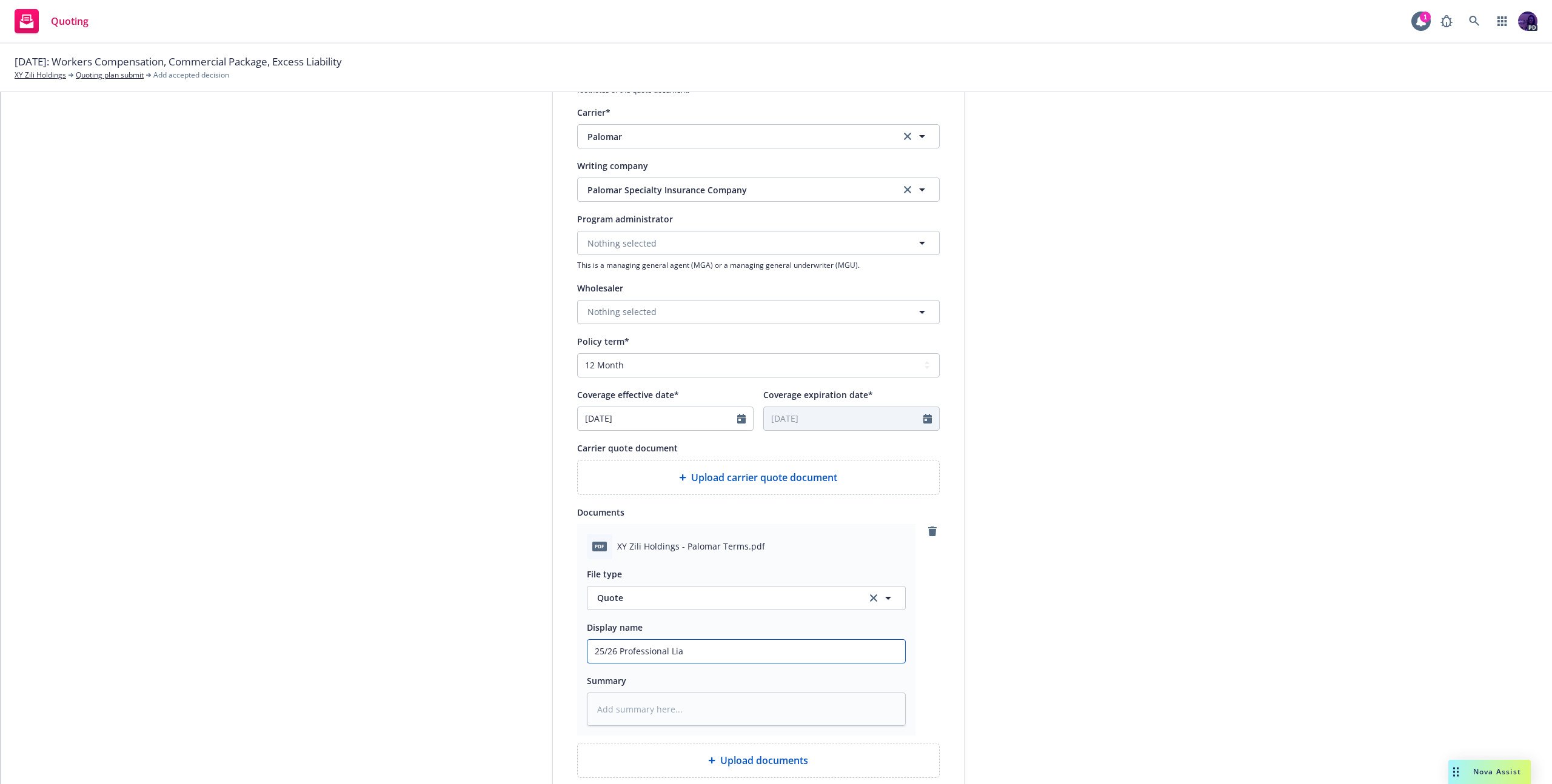
type textarea "x"
type input "25/26 Professional Liab"
type textarea "x"
type input "25/26 Professional Liab"
type textarea "x"
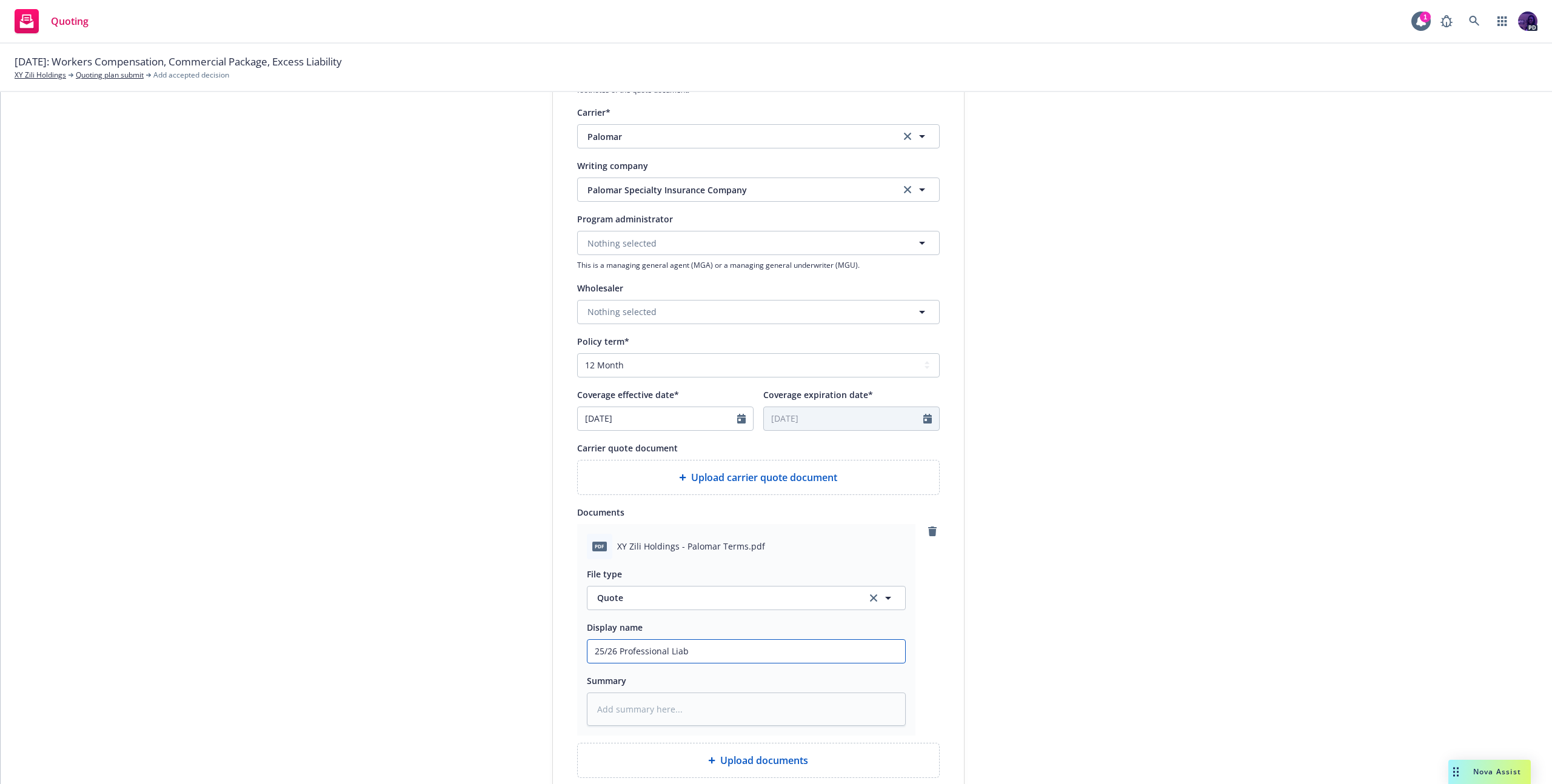
type input "25/26 Professional Liab Q"
type textarea "x"
type input "25/26 Professional Liab Qu"
type textarea "x"
type input "25/26 Professional Liab Quo"
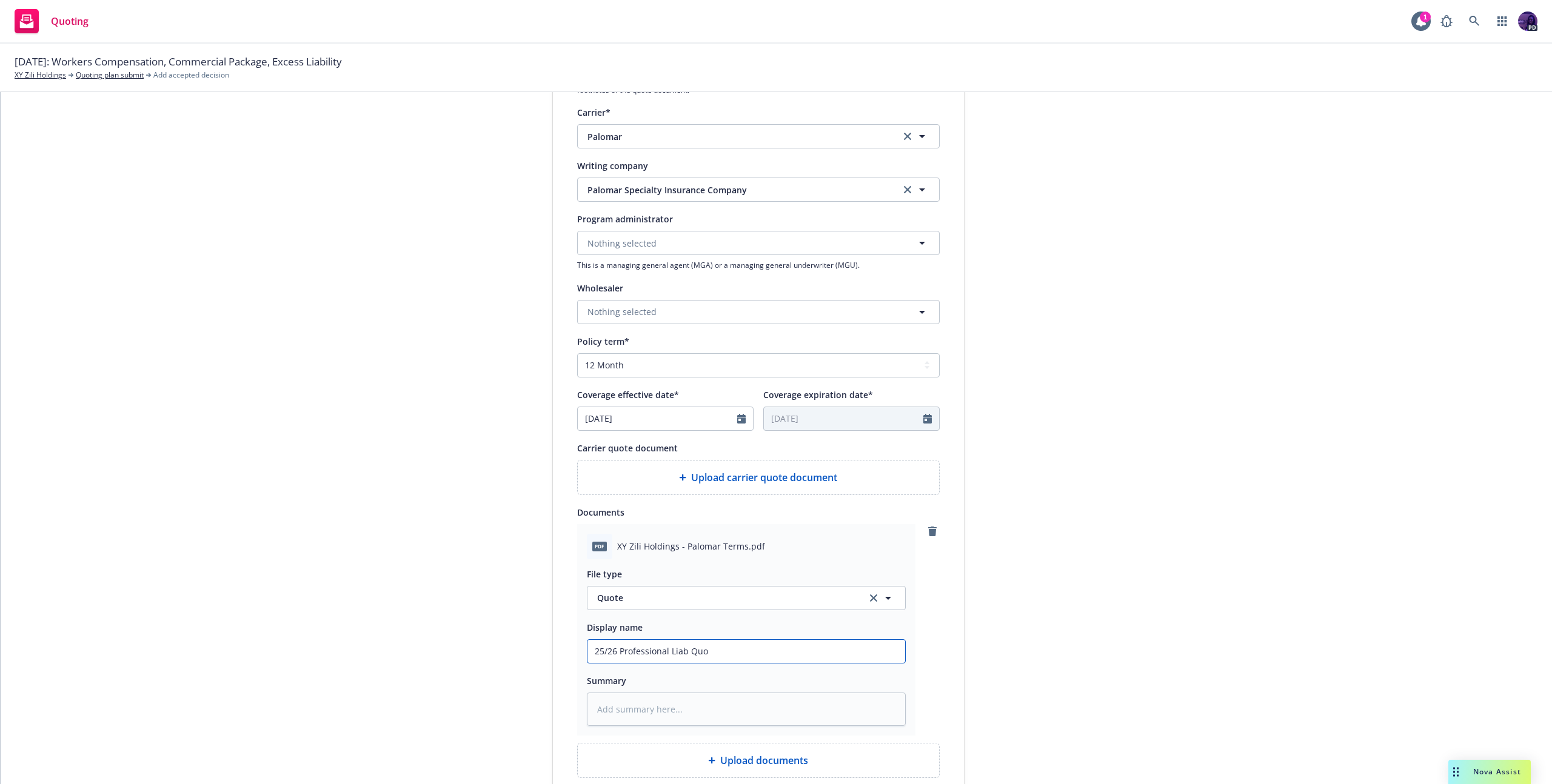
type textarea "x"
type input "25/26 Professional Liab Quot"
type textarea "x"
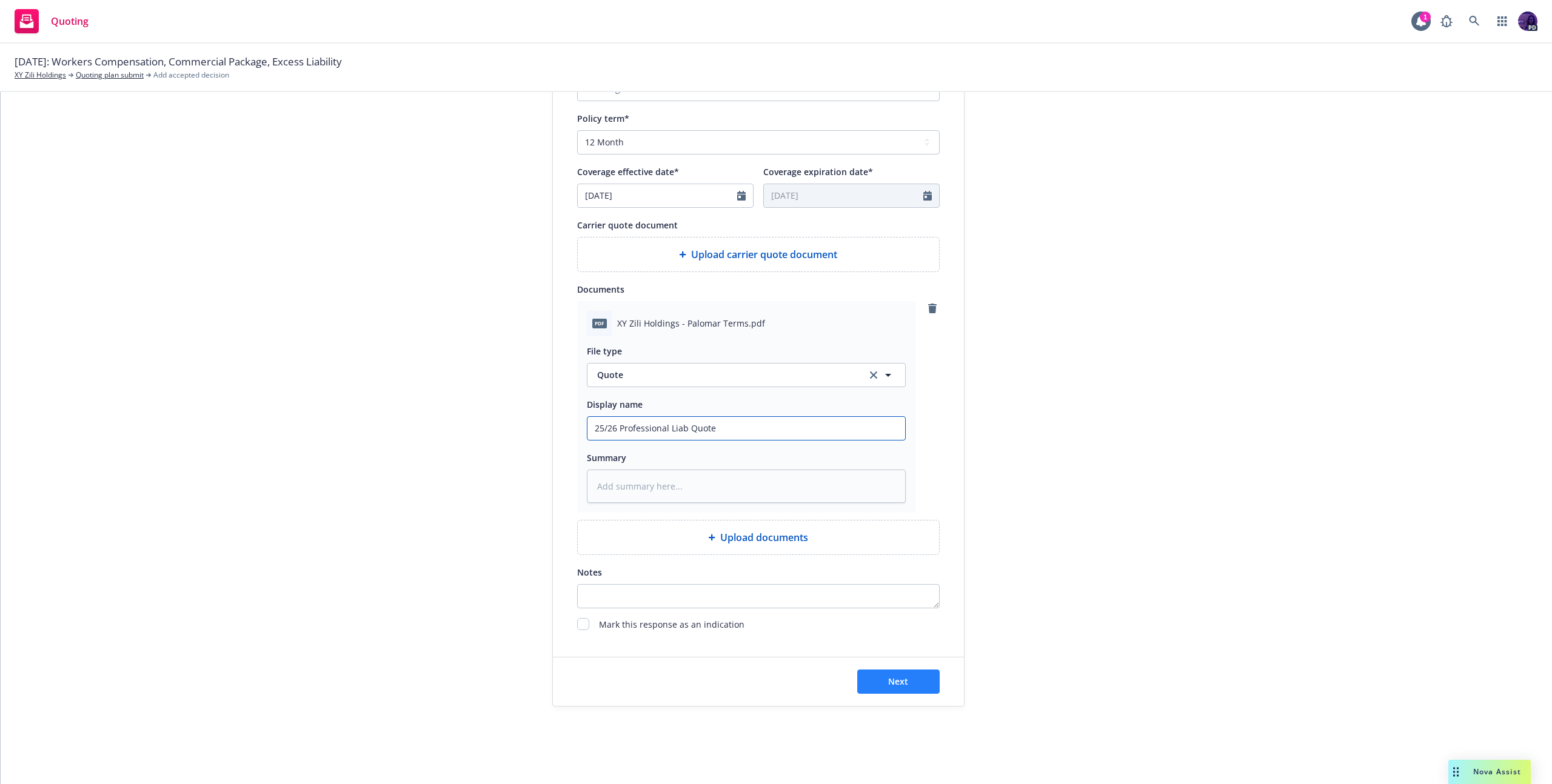
type input "25/26 Professional Liab Quote"
click at [908, 671] on button "Next" at bounding box center [899, 682] width 83 height 25
type textarea "x"
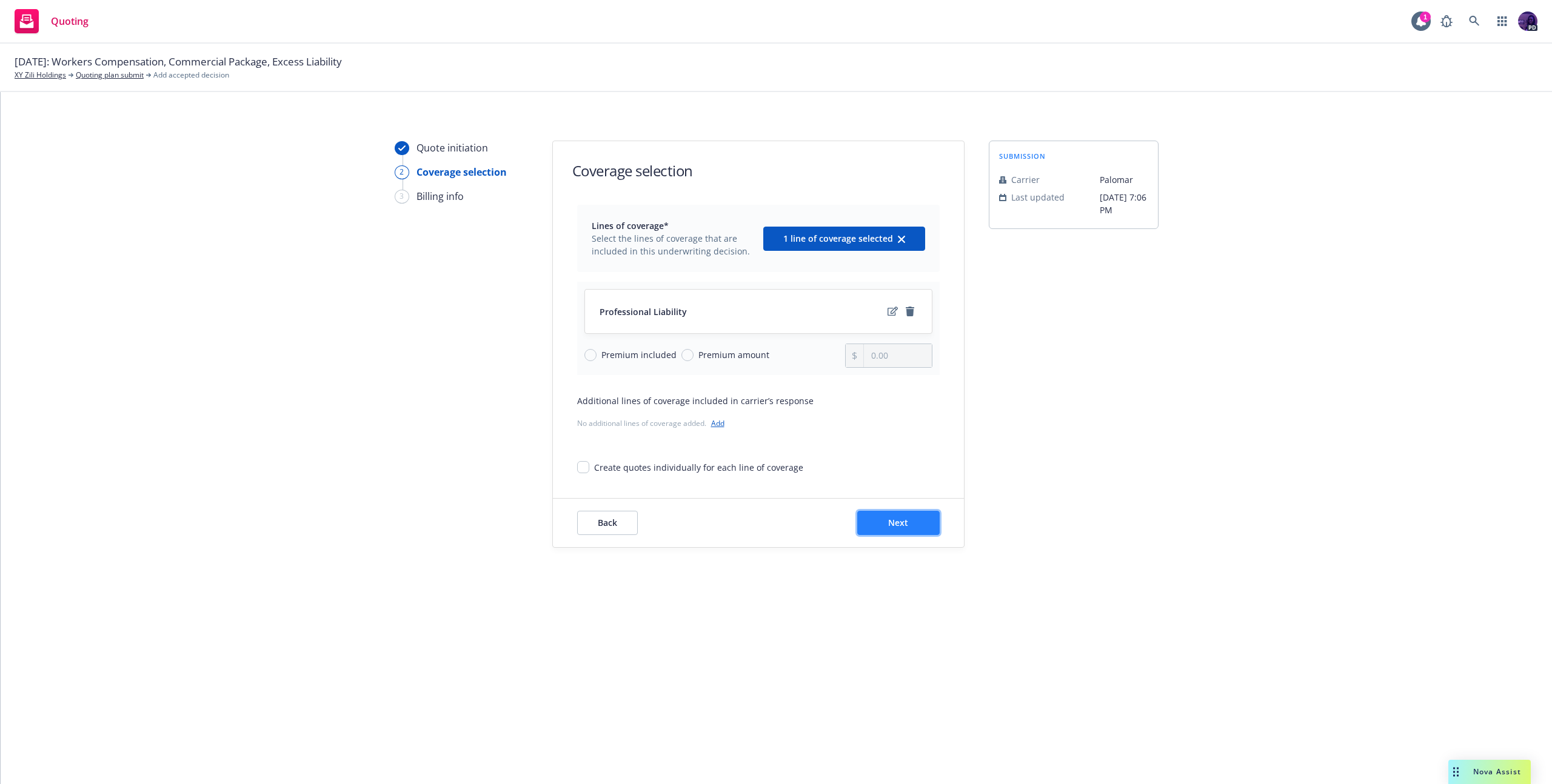
click at [888, 523] on span "Next" at bounding box center [898, 522] width 20 height 11
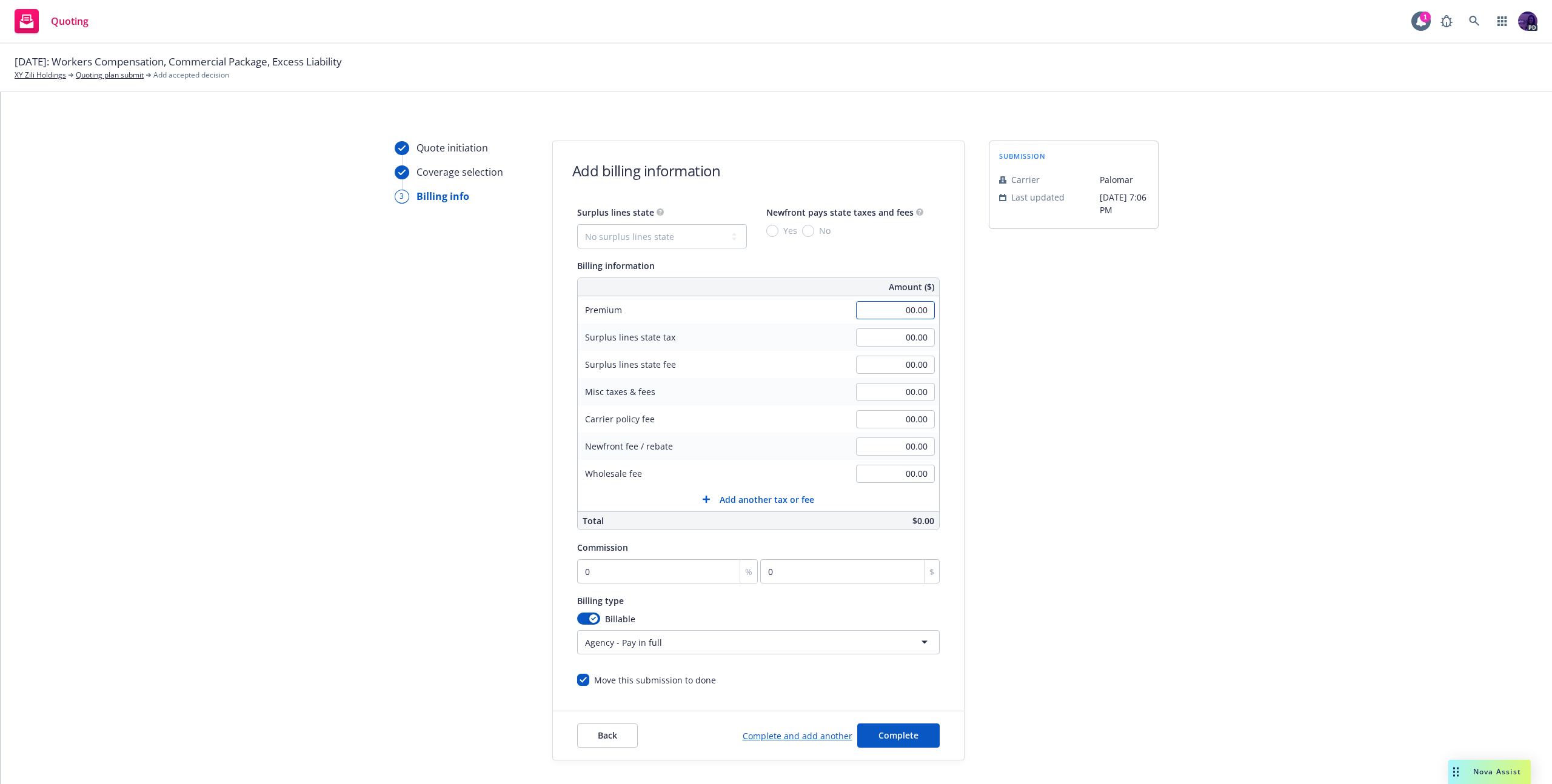
click at [876, 317] on input "00.00" at bounding box center [895, 310] width 78 height 18
click at [649, 242] on select "No surplus lines state [US_STATE] [US_STATE] [US_STATE] [US_STATE] [US_STATE] […" at bounding box center [662, 237] width 170 height 25
select select "CA"
click at [577, 225] on select "No surplus lines state [US_STATE] [US_STATE] [US_STATE] [US_STATE] [US_STATE] […" at bounding box center [662, 237] width 170 height 25
click at [863, 314] on input "00.00" at bounding box center [895, 310] width 78 height 18
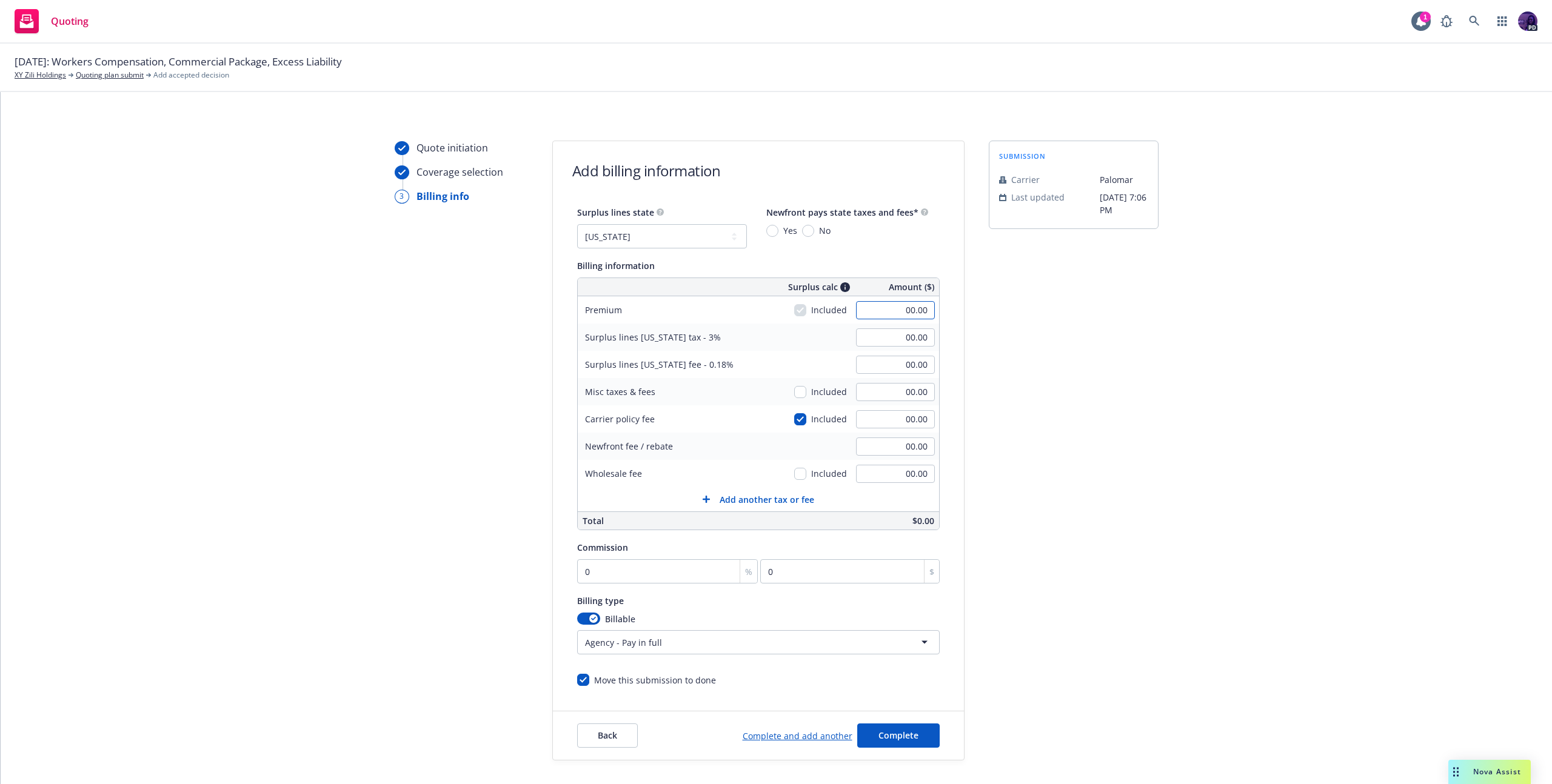
click at [863, 314] on input "00.00" at bounding box center [895, 310] width 78 height 18
type input "9,950.00"
type input "298.50"
type input "17.91"
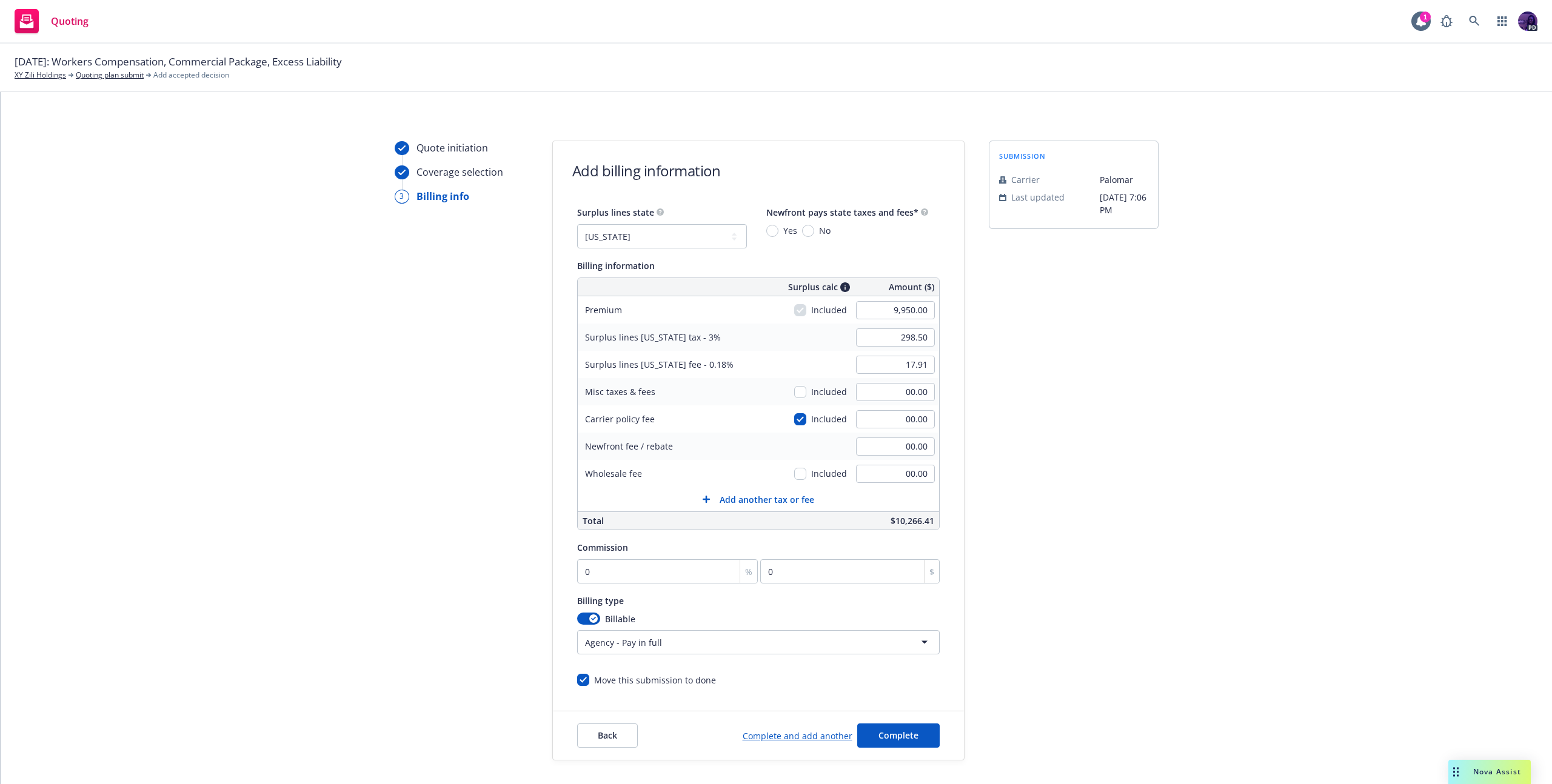
click at [769, 238] on div "Surplus lines state No surplus lines state [US_STATE] [US_STATE] [US_STATE] [US…" at bounding box center [758, 227] width 362 height 44
click at [768, 233] on input "Yes" at bounding box center [773, 231] width 12 height 12
radio input "true"
click at [628, 565] on input "0" at bounding box center [668, 572] width 182 height 25
type input "10"
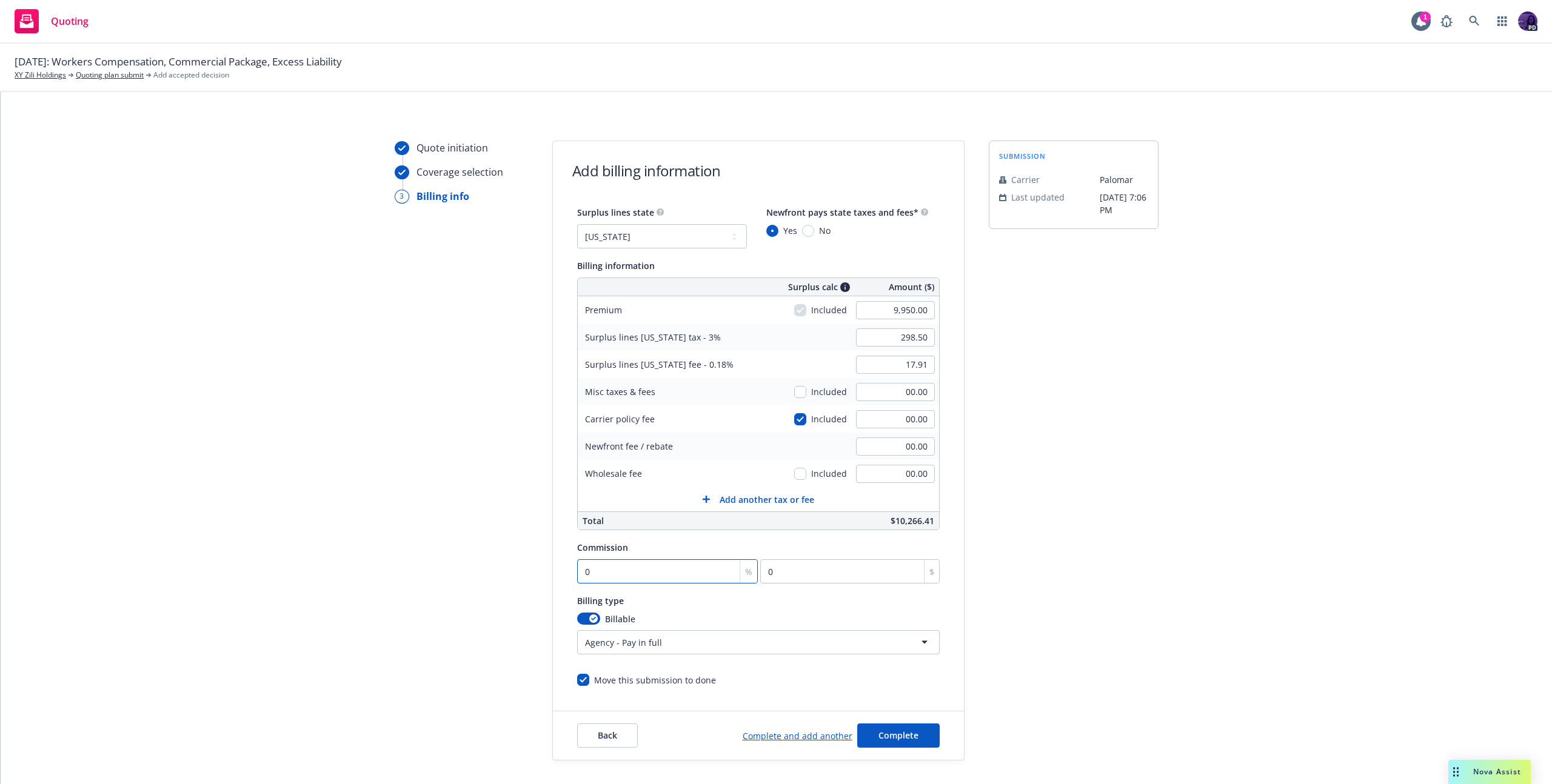
type input "995"
type input "120"
type input "11940"
type input "12.0"
type input "1194"
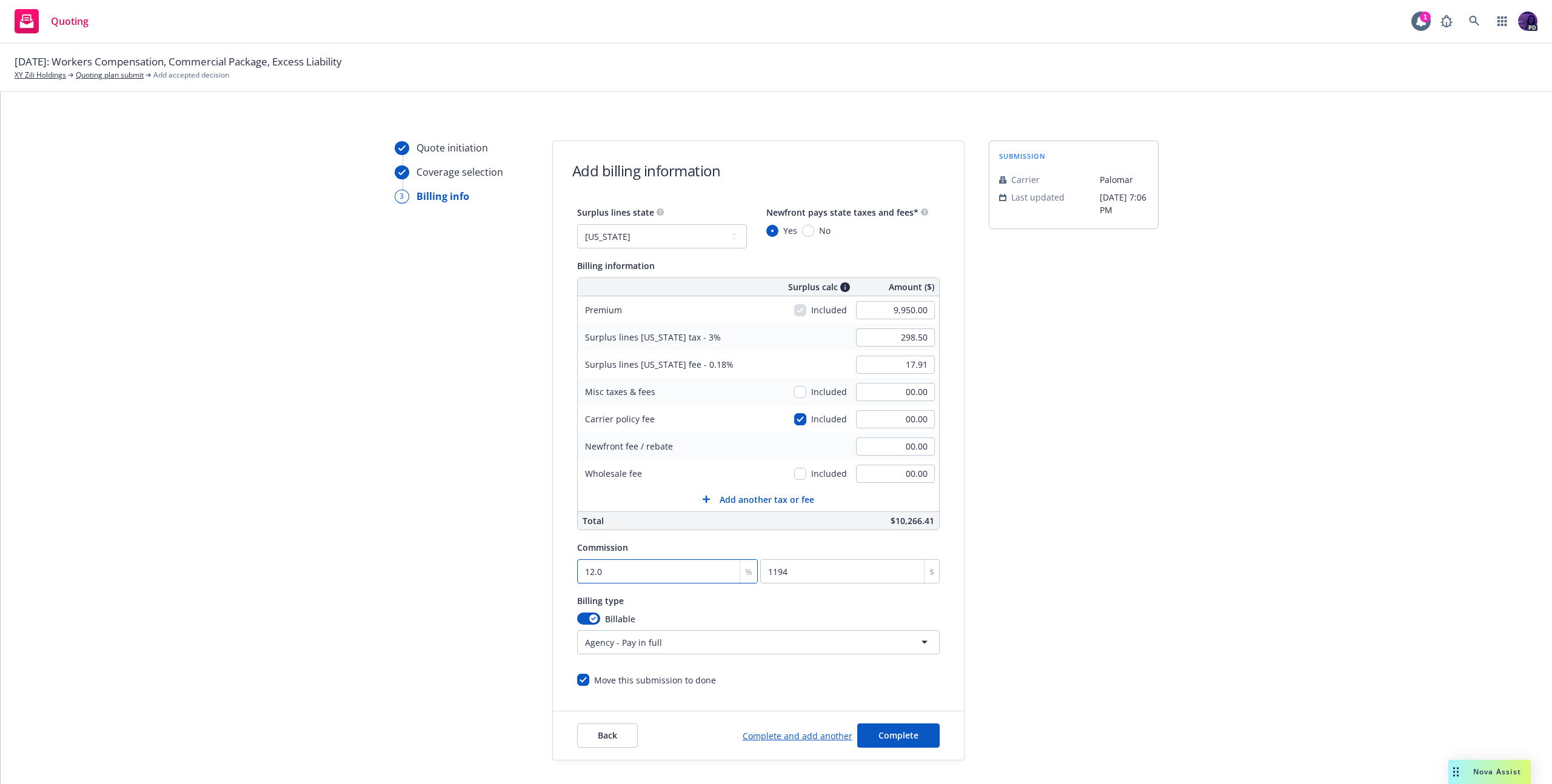
type input "12.50"
type input "1243.75"
type input "12.50"
click at [656, 615] on div "Billable" at bounding box center [758, 619] width 362 height 12
drag, startPoint x: 798, startPoint y: 417, endPoint x: 840, endPoint y: 428, distance: 43.4
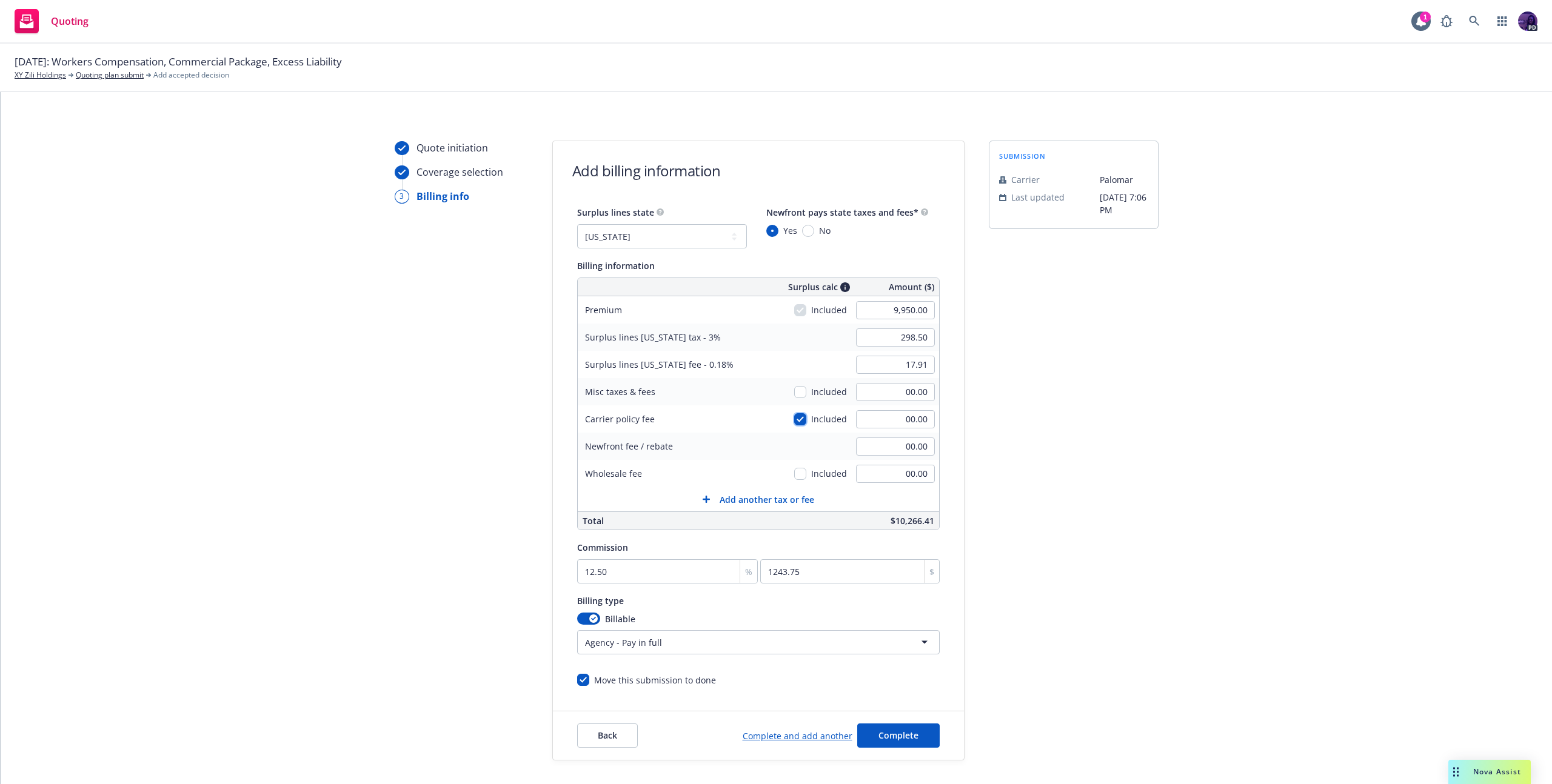
click at [798, 417] on input "checkbox" at bounding box center [800, 419] width 12 height 12
checkbox input "false"
click at [873, 428] on div "00.00" at bounding box center [895, 419] width 87 height 26
click at [880, 424] on input "00.00" at bounding box center [895, 419] width 78 height 18
click at [880, 420] on input "00.00" at bounding box center [895, 419] width 78 height 18
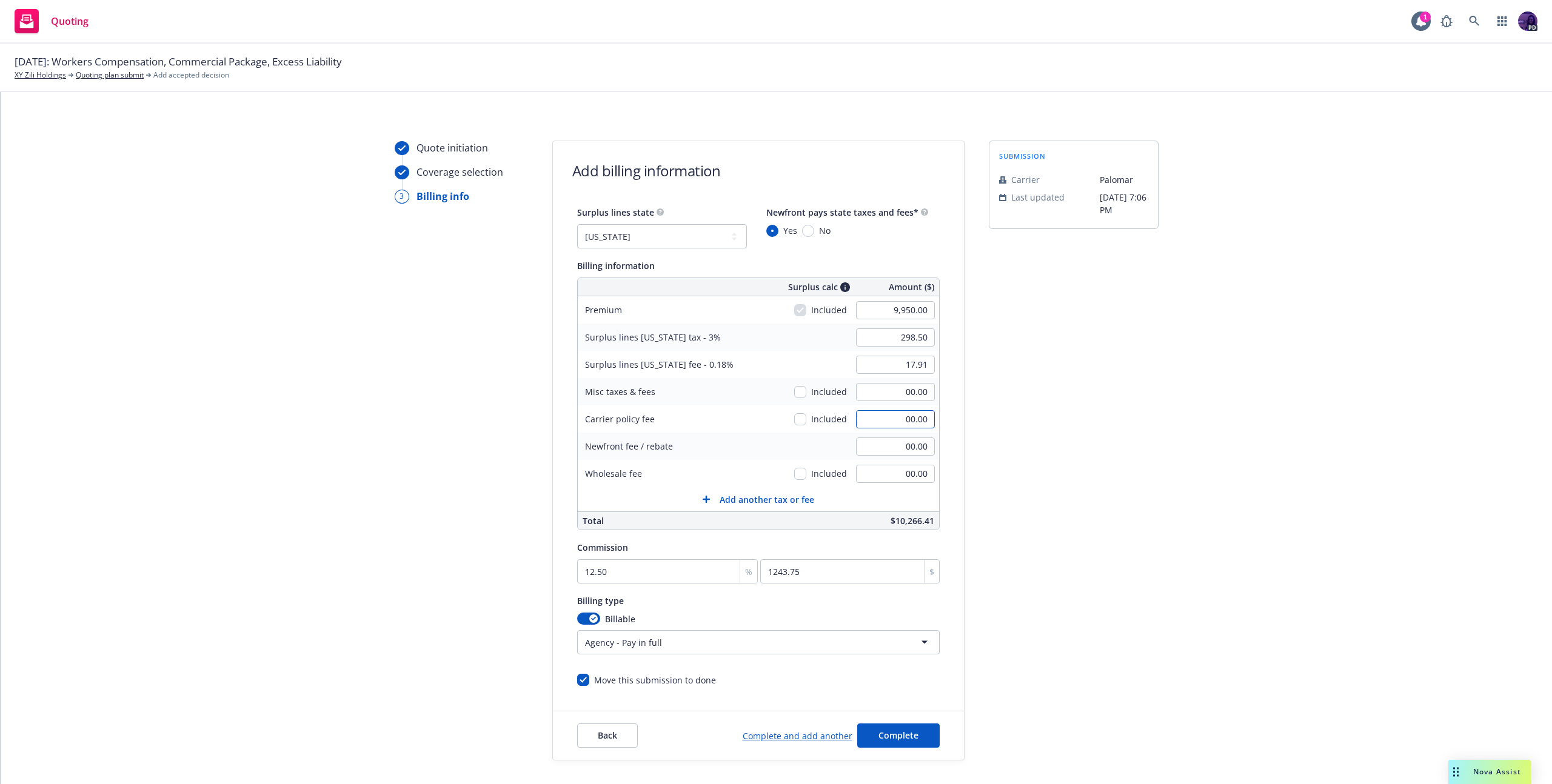
click at [880, 420] on input "00.00" at bounding box center [895, 419] width 78 height 18
type input "350.00"
click at [688, 238] on select "No surplus lines state [US_STATE] [US_STATE] [US_STATE] [US_STATE] [US_STATE] […" at bounding box center [662, 237] width 170 height 25
select select "IL"
click at [577, 225] on select "No surplus lines state [US_STATE] [US_STATE] [US_STATE] [US_STATE] [US_STATE] […" at bounding box center [662, 237] width 170 height 25
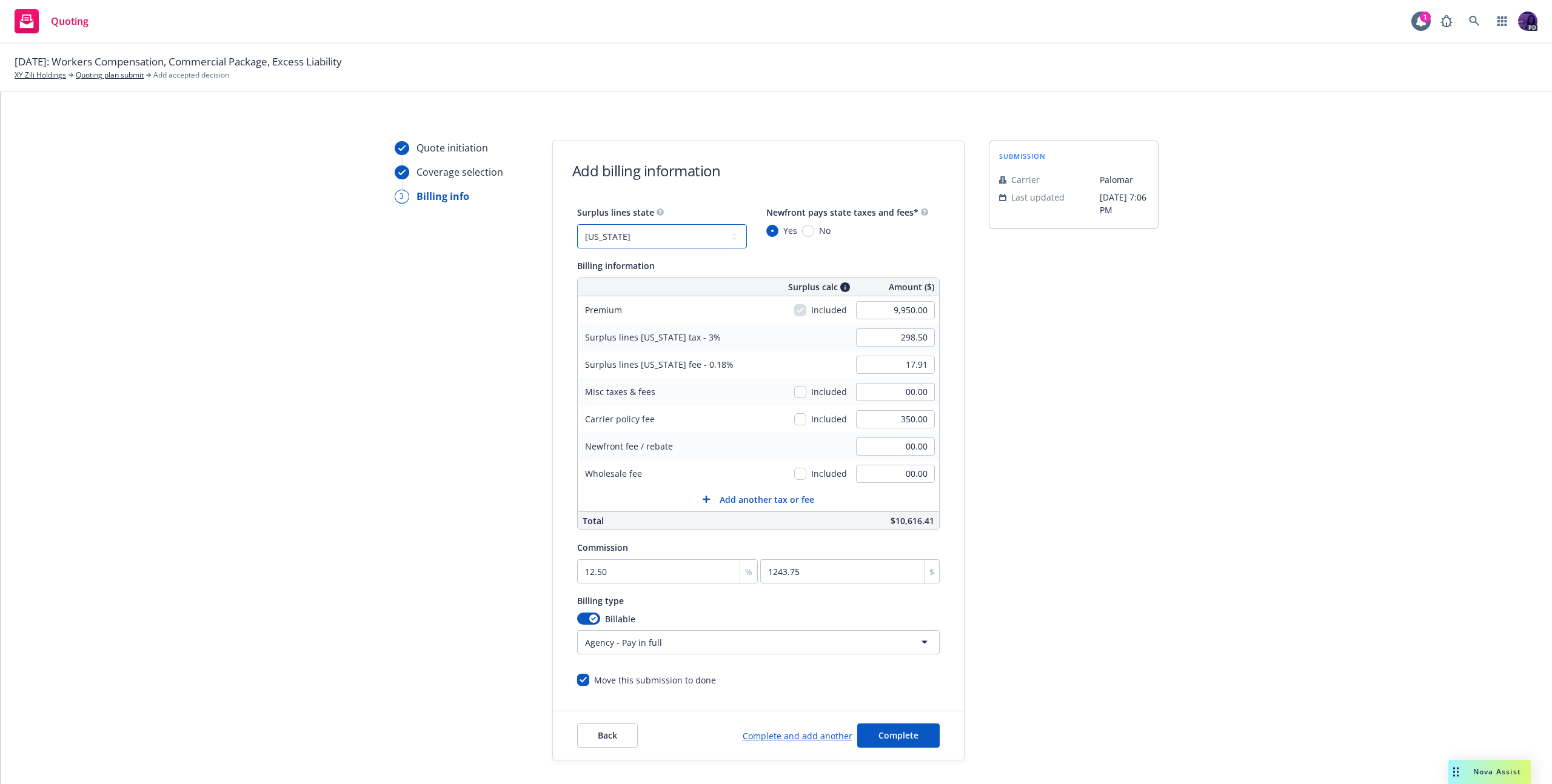
type input "348.25"
type input "3.98"
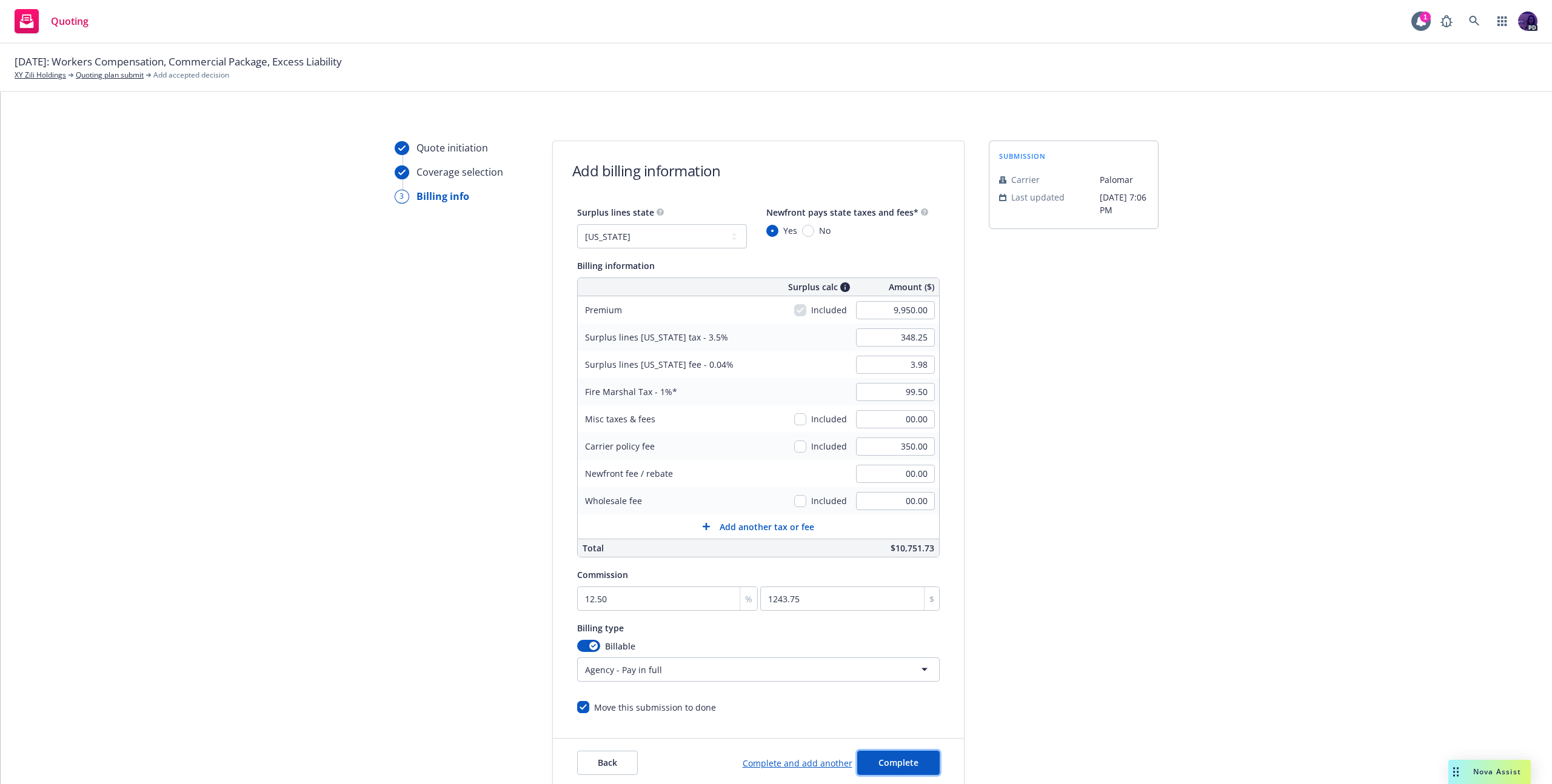
click at [879, 758] on span "Complete" at bounding box center [898, 762] width 40 height 11
